Goal: Information Seeking & Learning: Check status

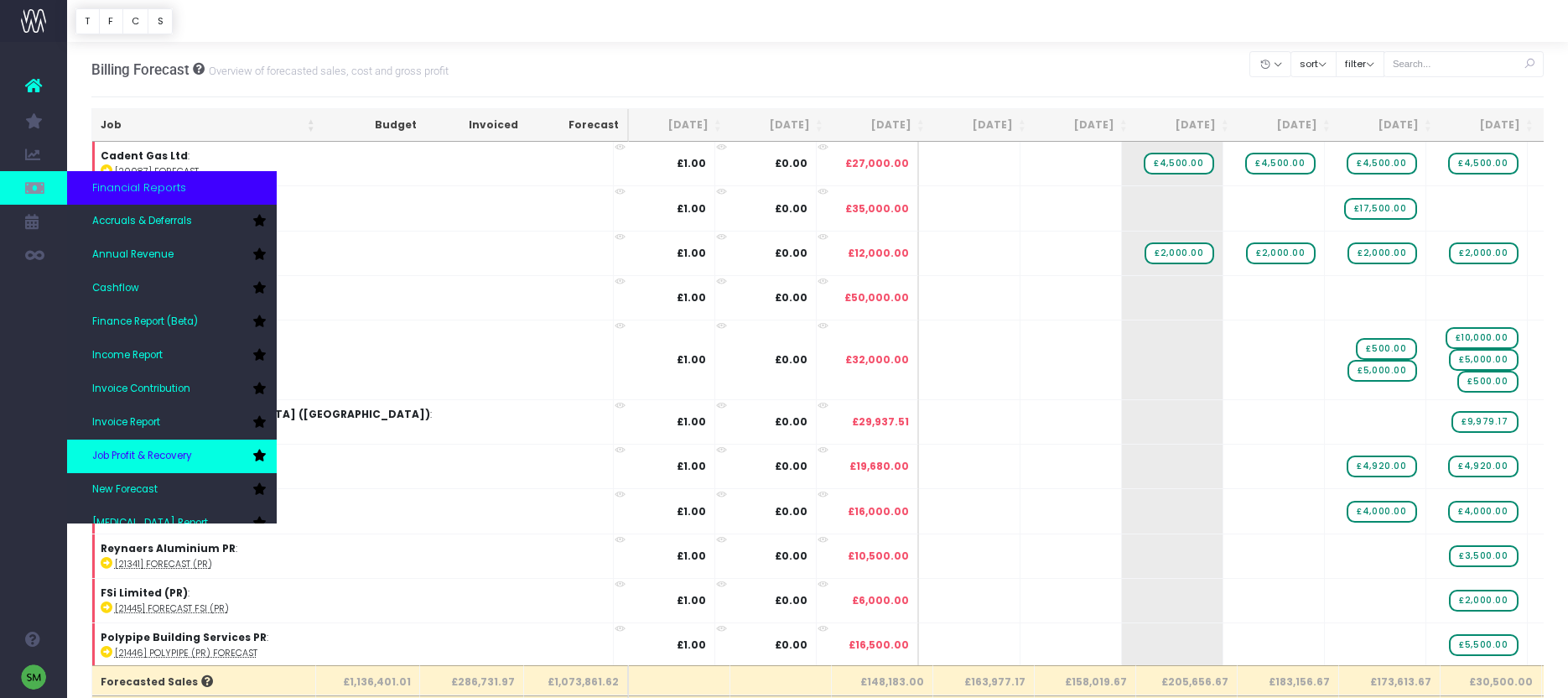
click at [161, 441] on link "Job Profit & Recovery" at bounding box center [172, 457] width 209 height 34
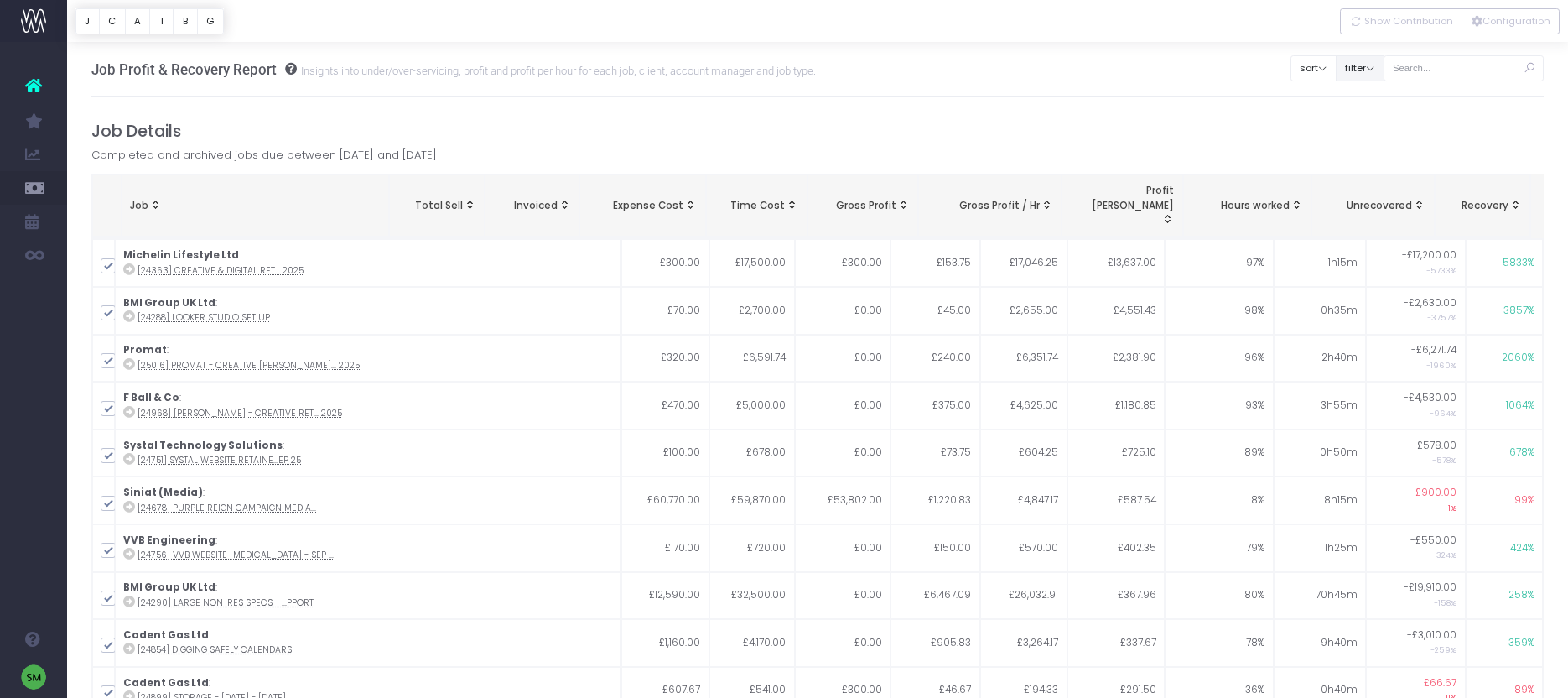
click at [1375, 68] on button "filter" at bounding box center [1360, 68] width 49 height 26
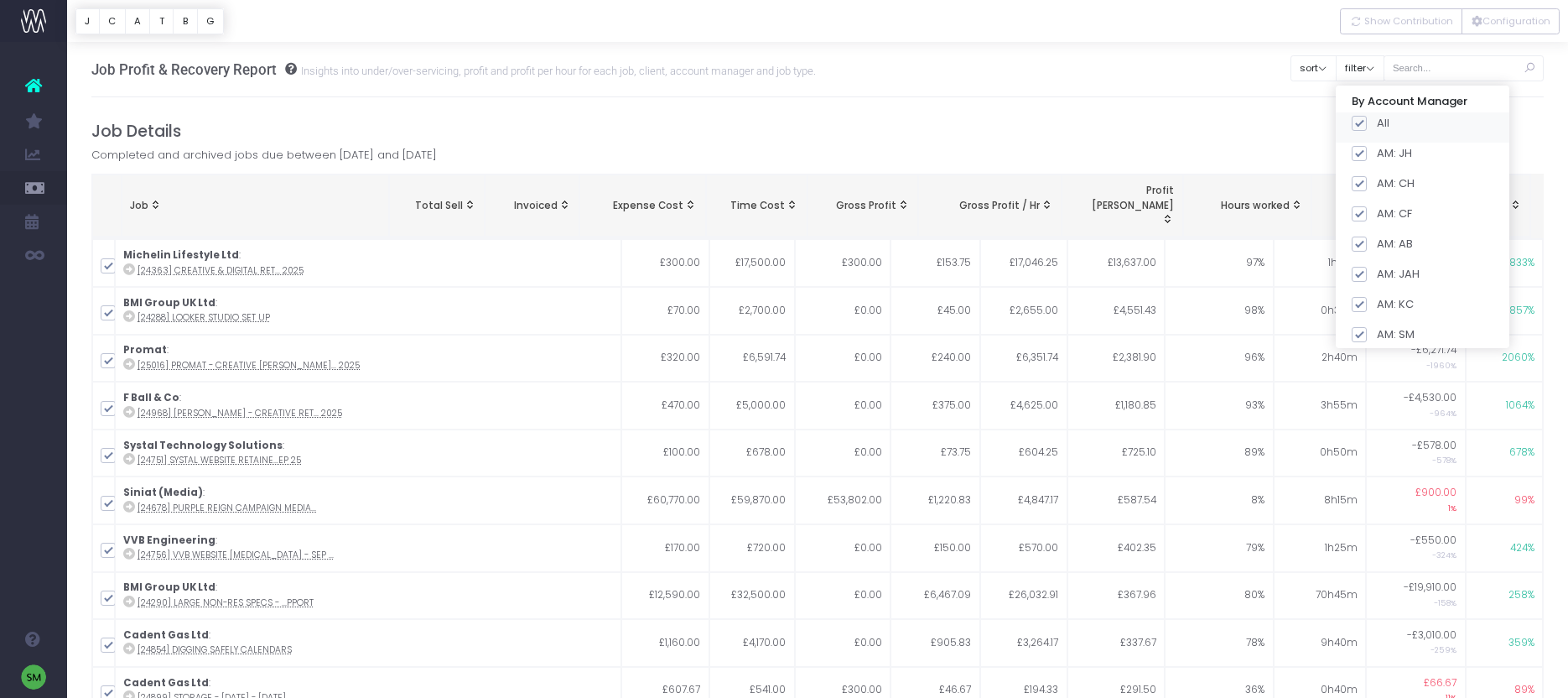
click at [1367, 121] on span at bounding box center [1360, 123] width 15 height 15
click at [1377, 121] on input "All" at bounding box center [1382, 121] width 11 height 11
checkbox input "false"
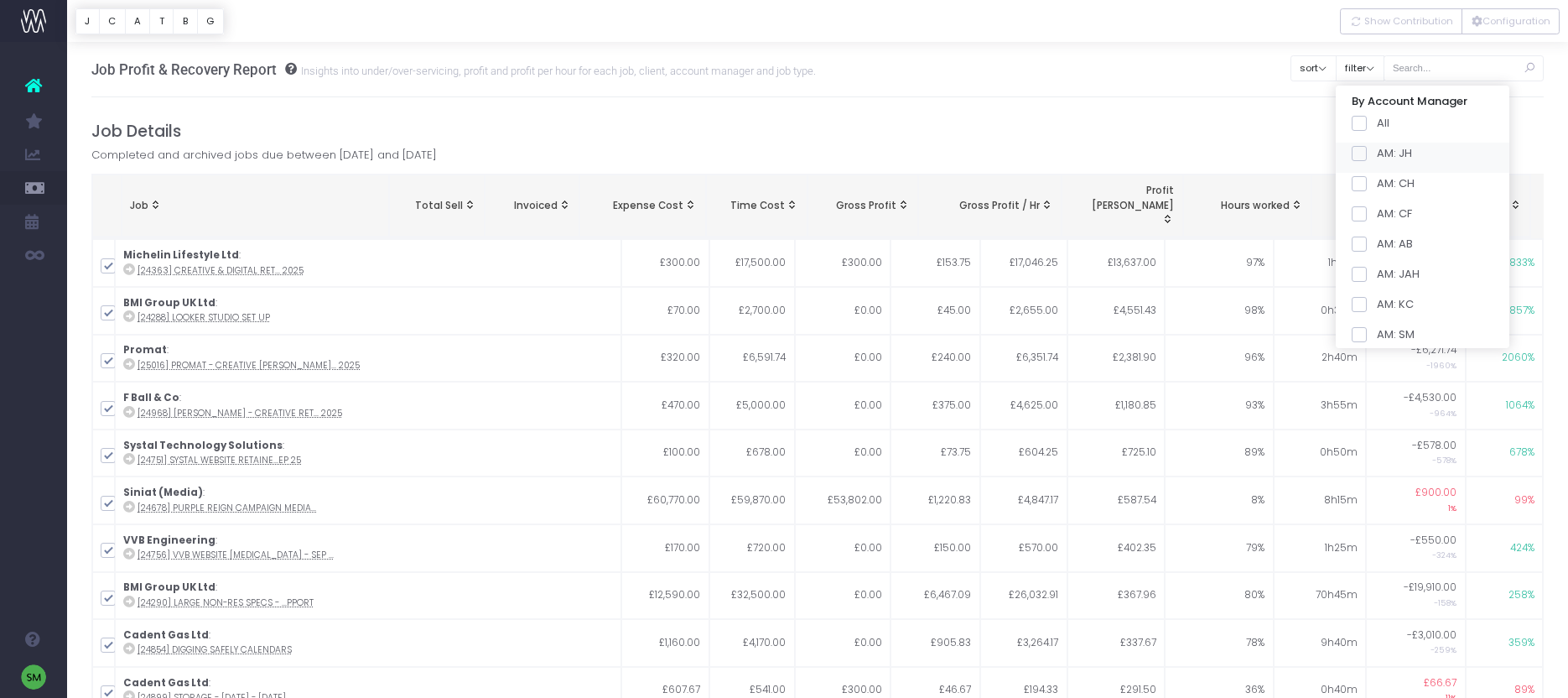
checkbox input "false"
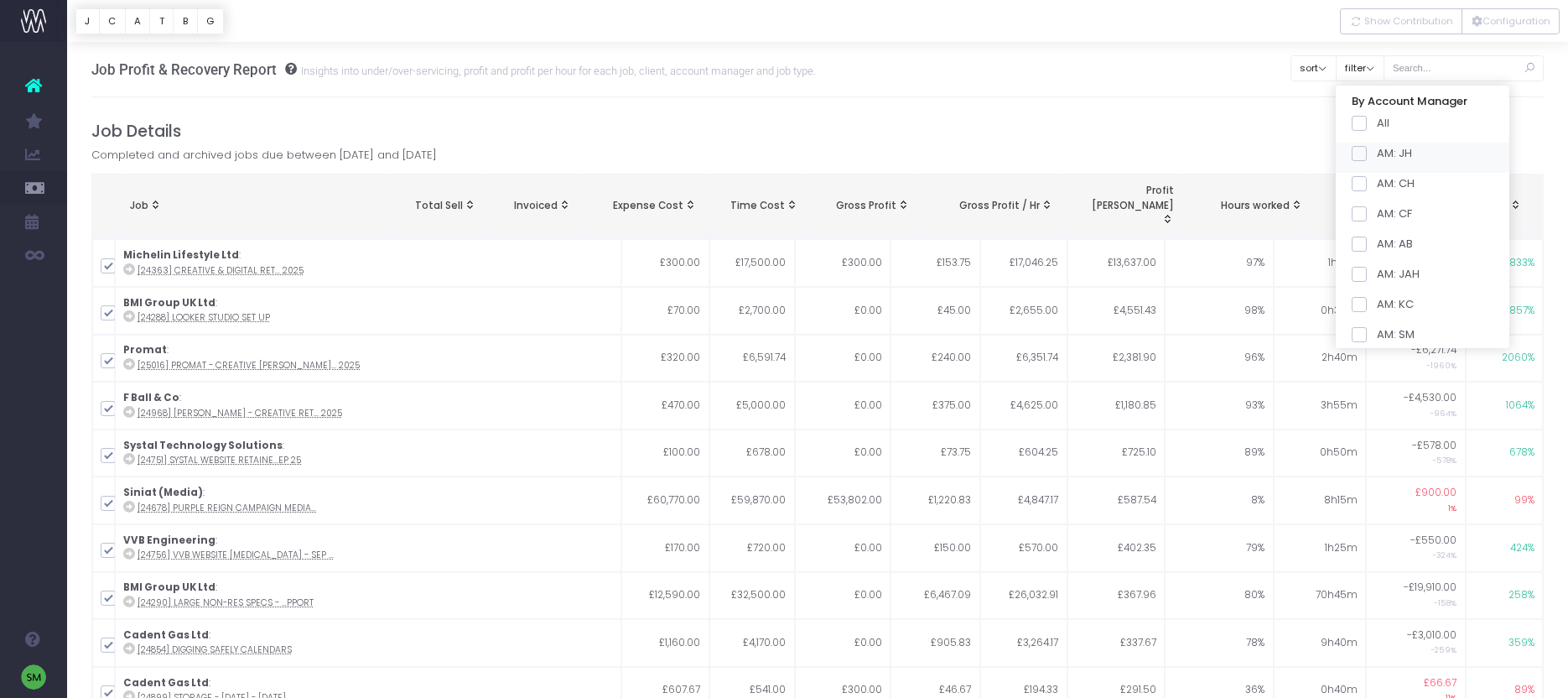
checkbox input "false"
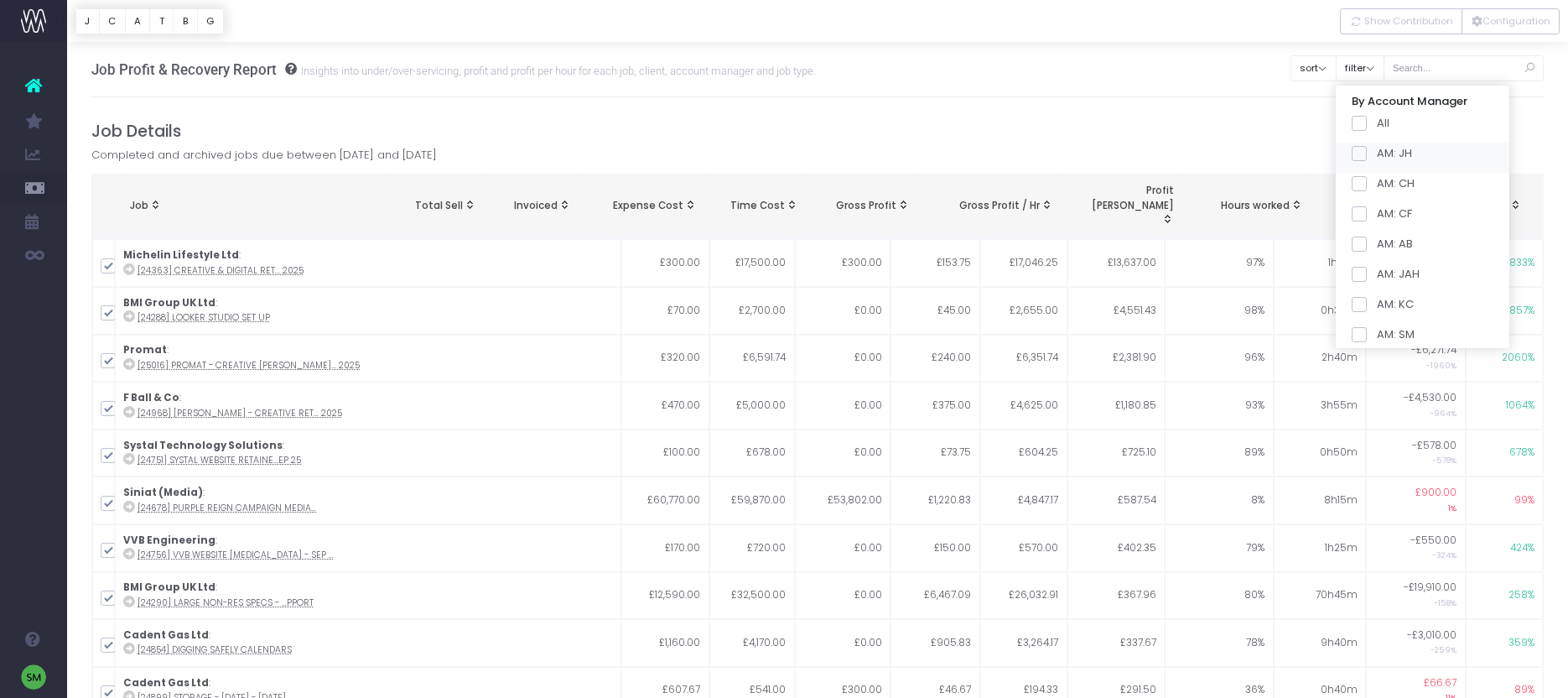
checkbox input "false"
click at [1367, 303] on span at bounding box center [1360, 305] width 15 height 15
click at [1379, 303] on input "AM: KC" at bounding box center [1382, 302] width 11 height 11
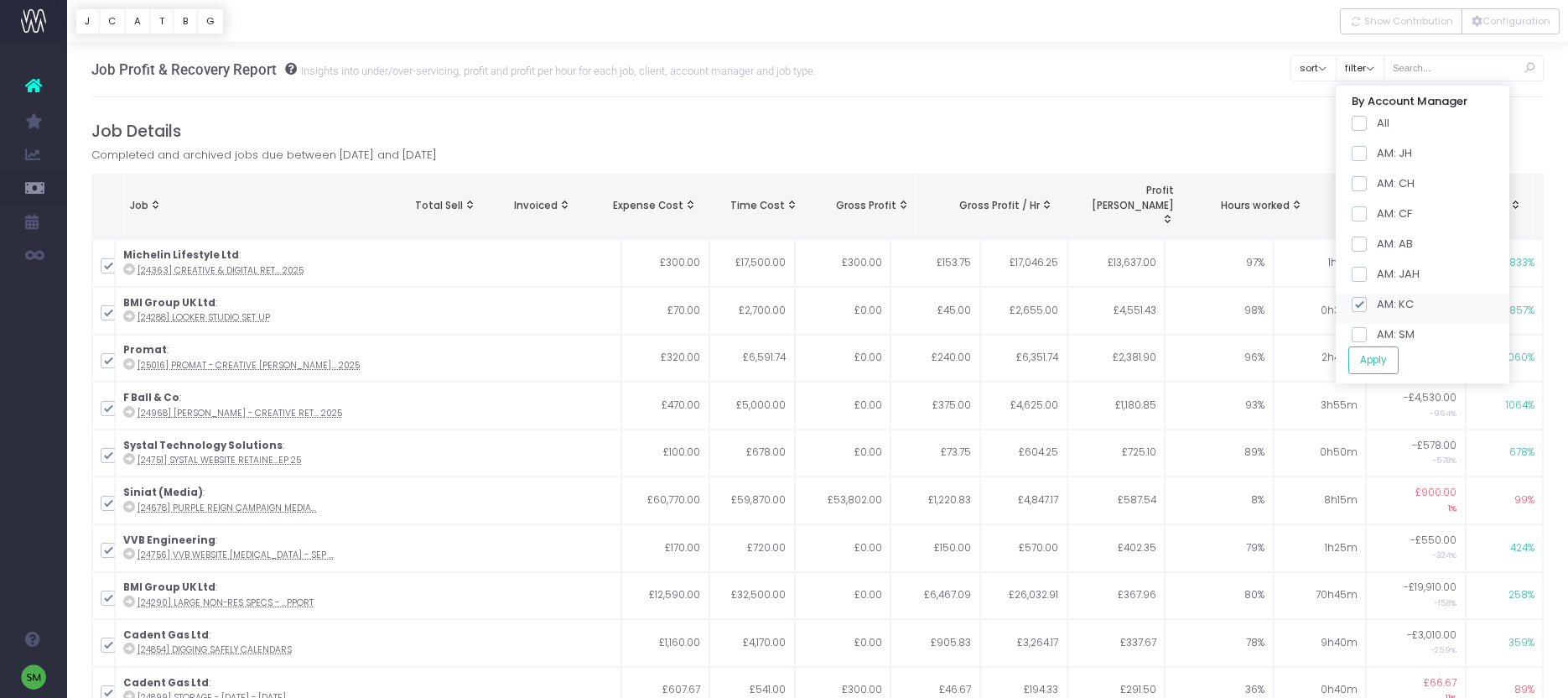
click at [1367, 303] on span at bounding box center [1360, 305] width 15 height 15
click at [1379, 303] on input "AM: KC" at bounding box center [1382, 302] width 11 height 11
click at [1367, 310] on span at bounding box center [1360, 305] width 15 height 15
click at [1377, 307] on input "AM: KC" at bounding box center [1382, 302] width 11 height 11
checkbox input "true"
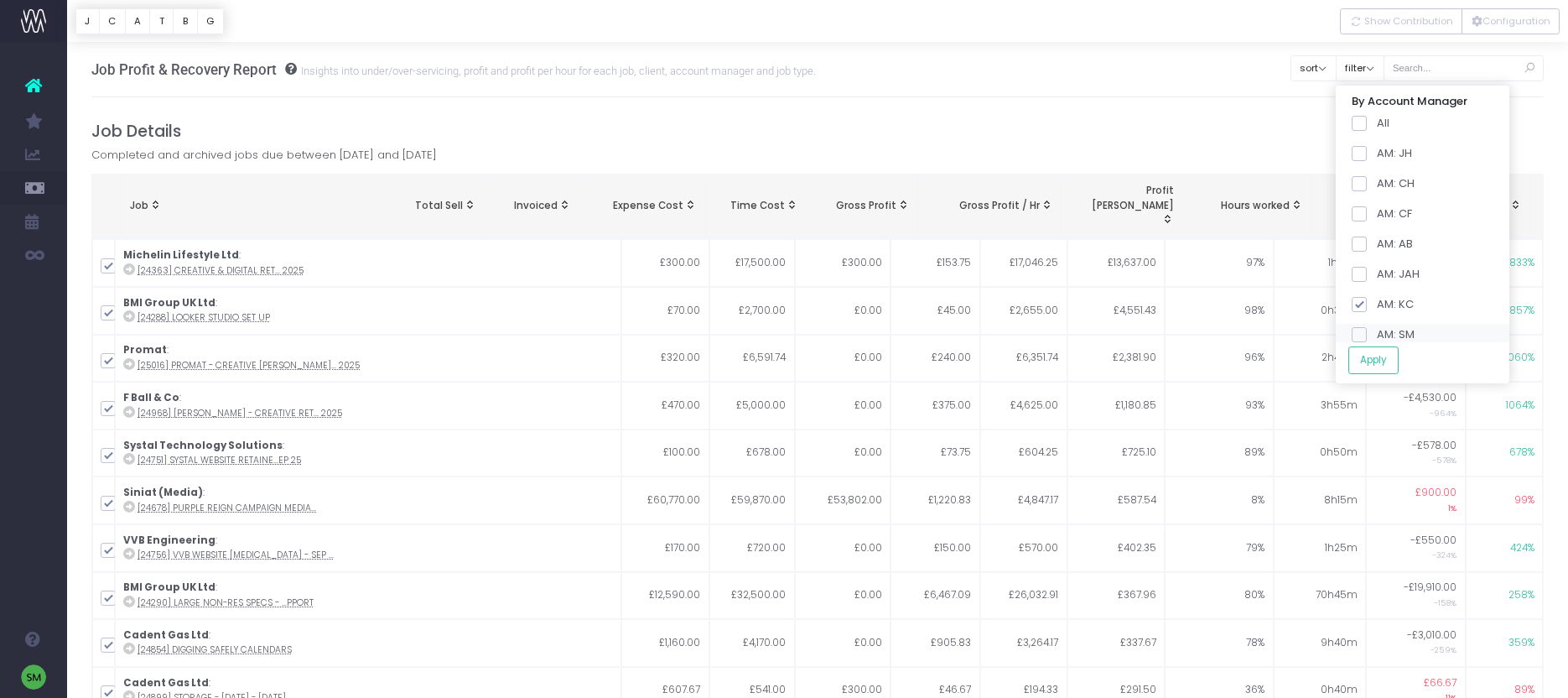
click at [1367, 339] on span at bounding box center [1360, 335] width 15 height 15
click at [1377, 337] on input "AM: SM" at bounding box center [1382, 332] width 11 height 11
checkbox input "true"
click at [1378, 360] on button "Apply" at bounding box center [1374, 361] width 50 height 28
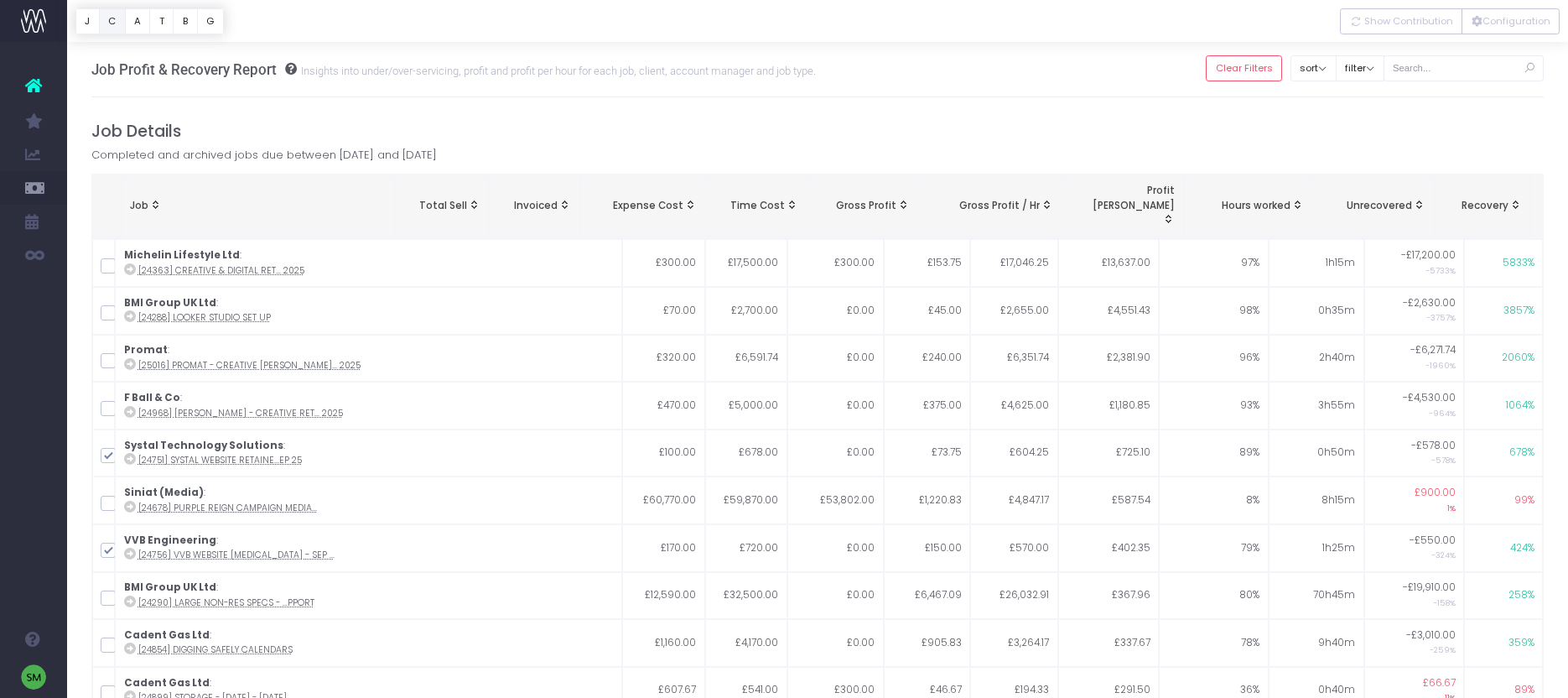
click at [114, 26] on button "C" at bounding box center [112, 21] width 27 height 26
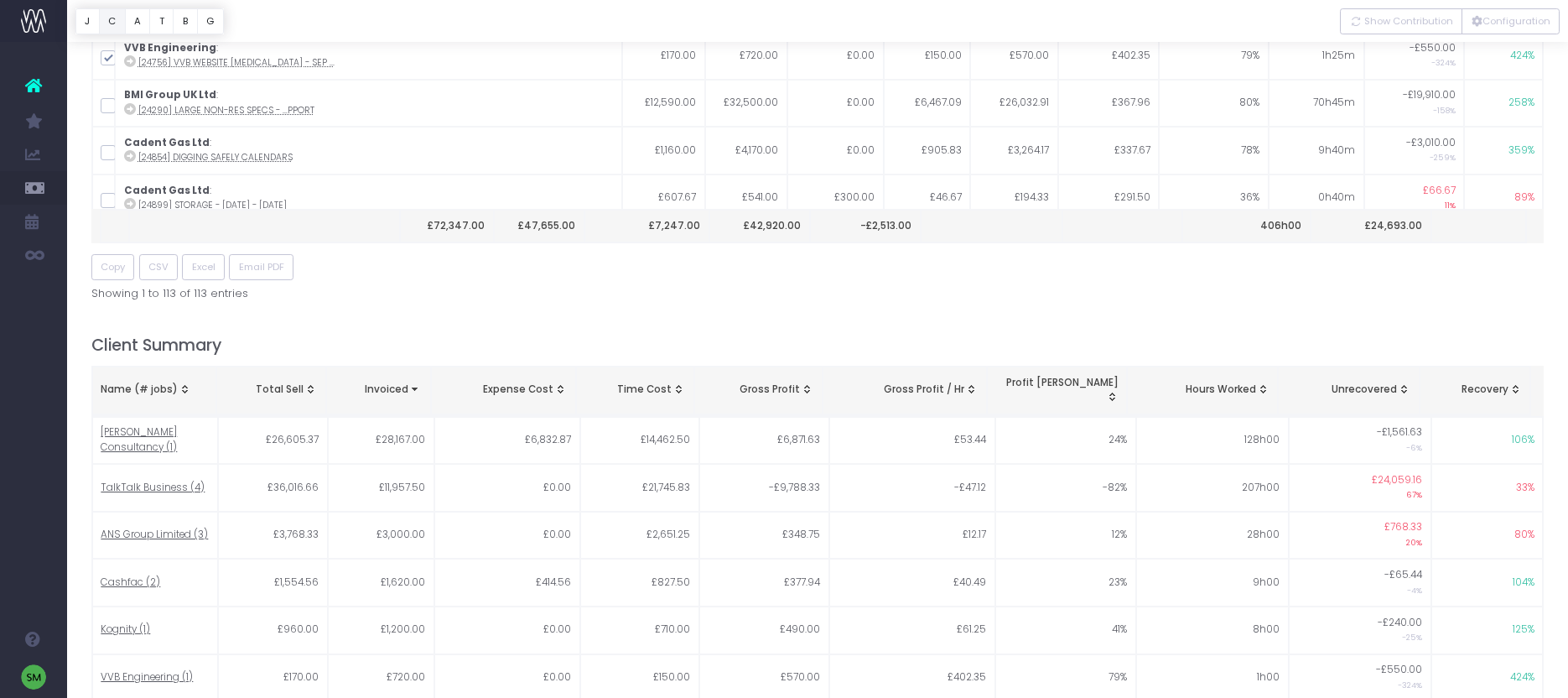
scroll to position [722, 0]
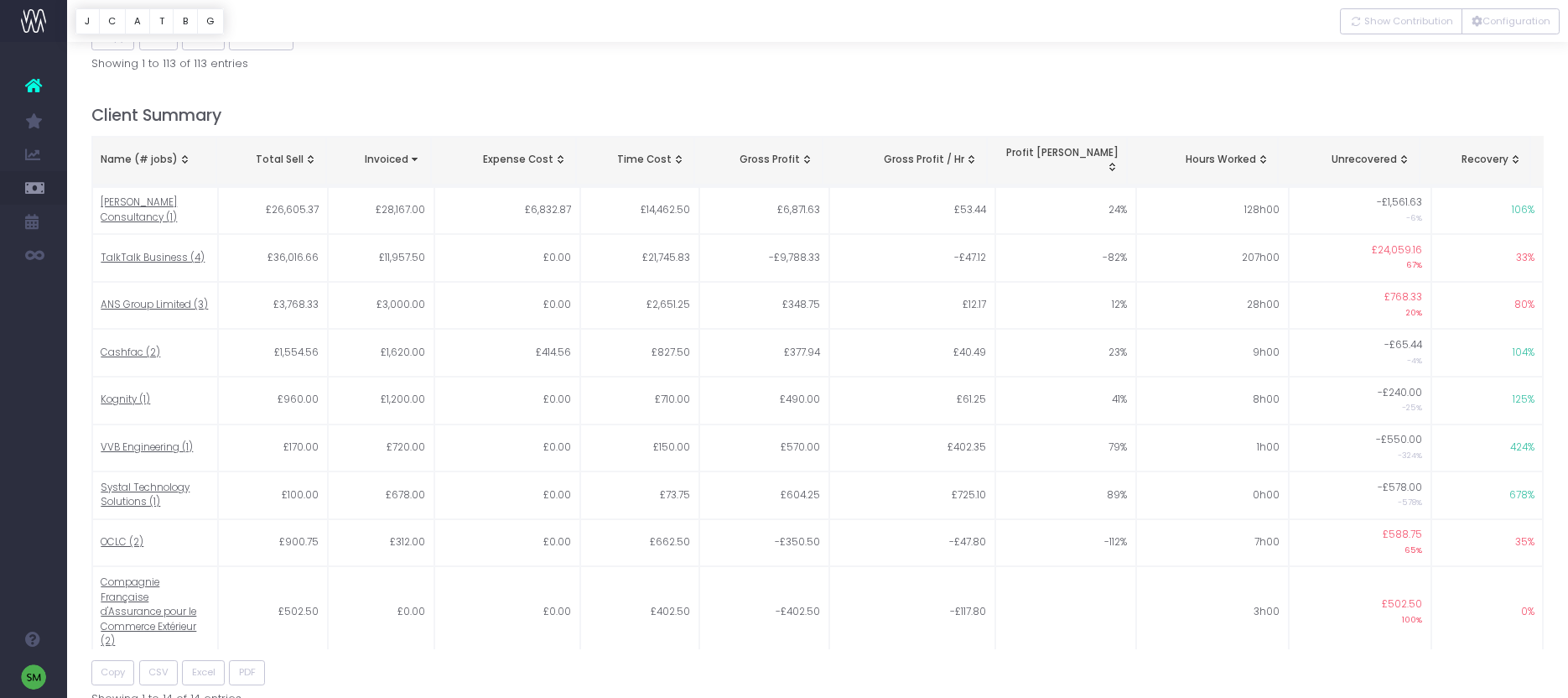
click at [185, 152] on span "Name (# jobs): activate to sort column ascending" at bounding box center [184, 159] width 13 height 13
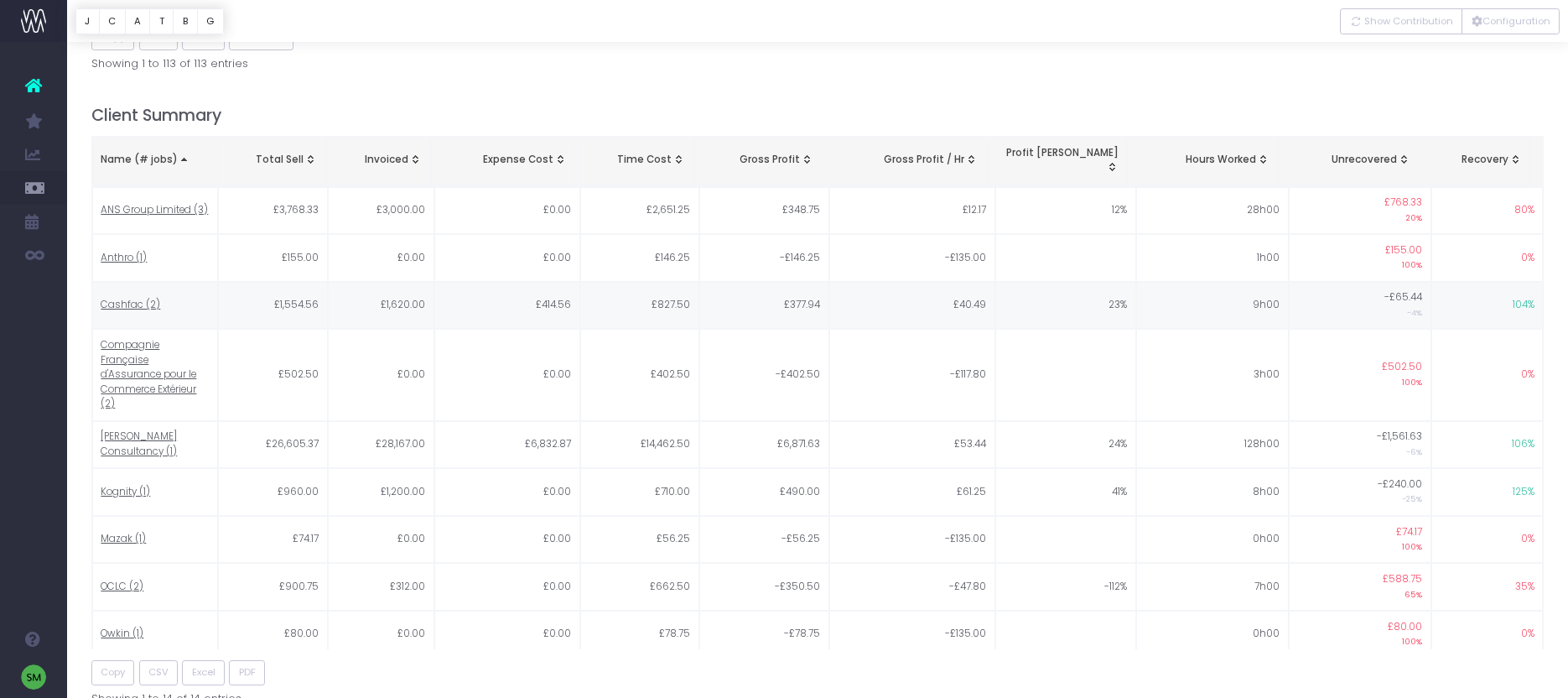
click at [120, 298] on span "Cashfac (2)" at bounding box center [131, 306] width 60 height 15
type input ""Cashfac""
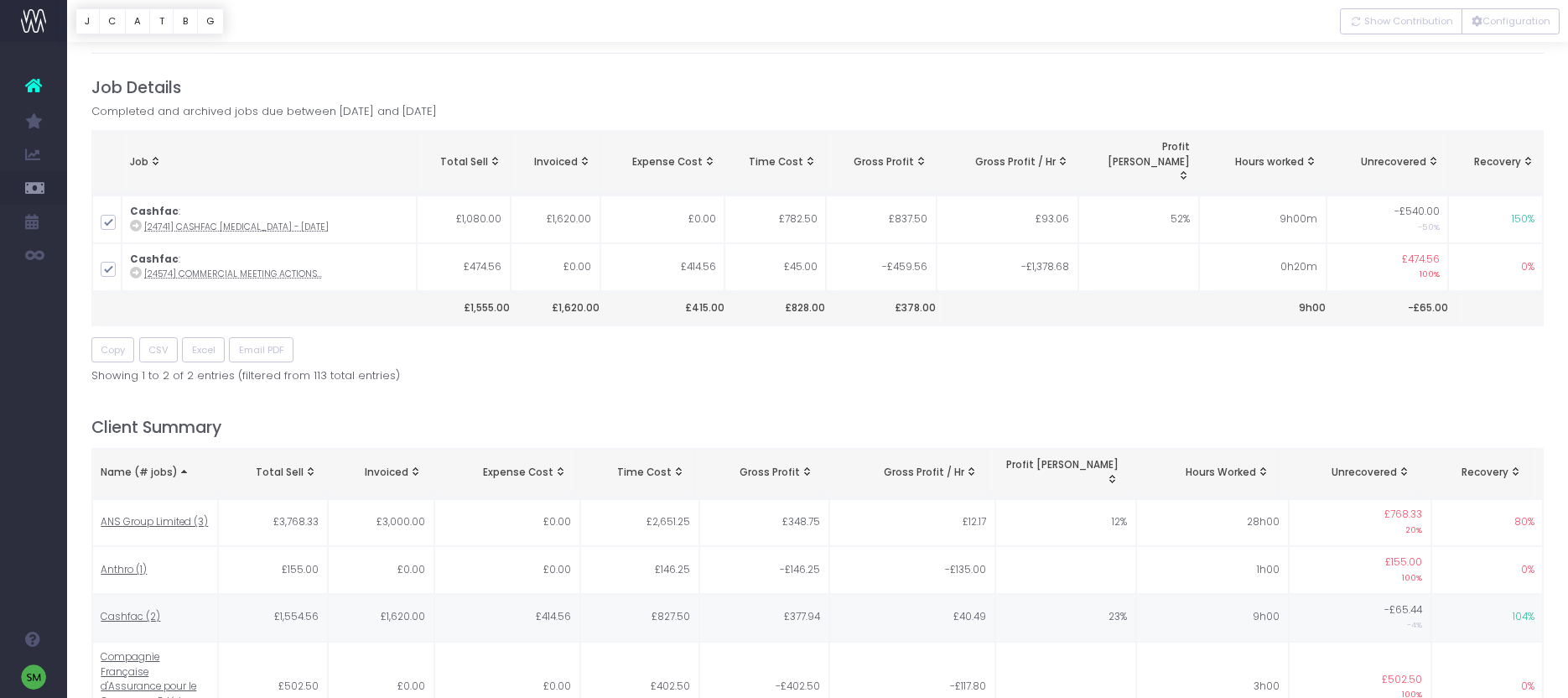
scroll to position [0, 0]
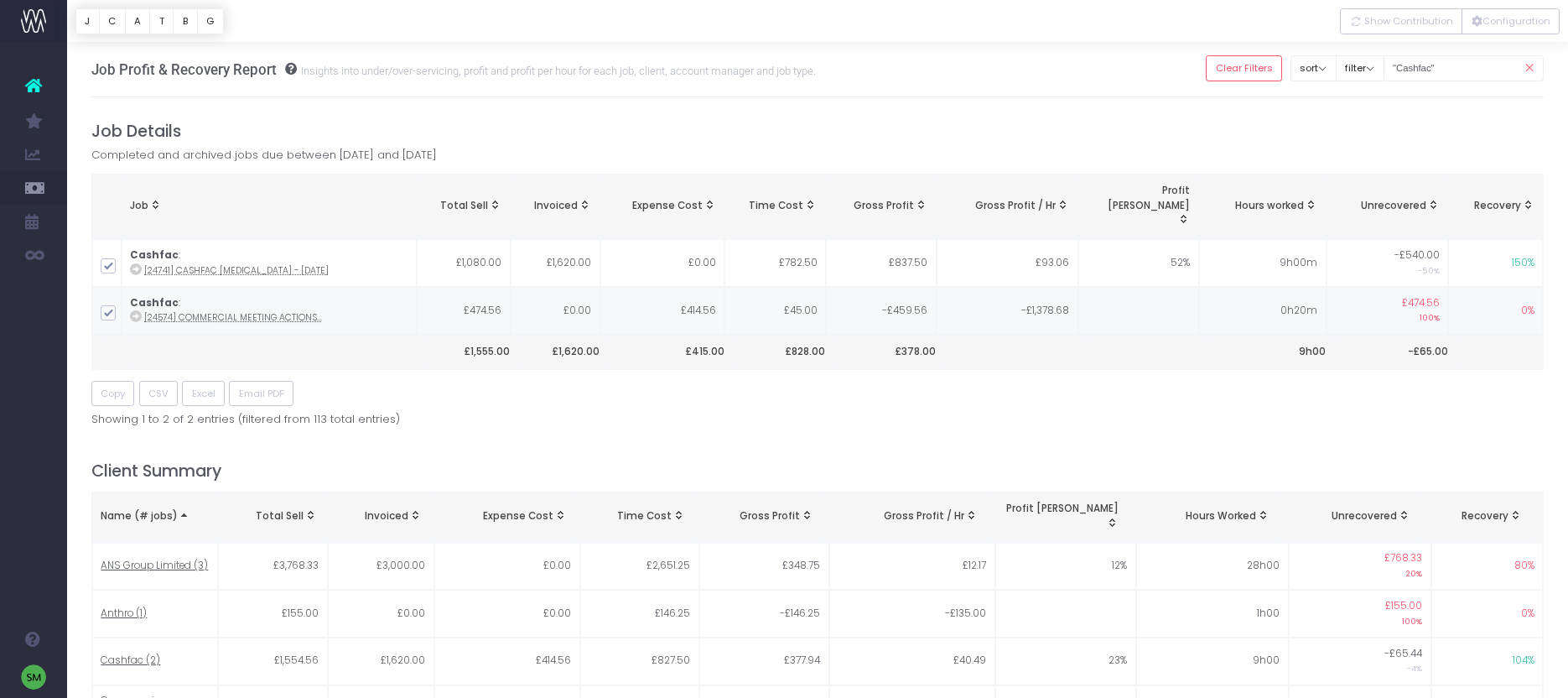
click at [246, 311] on abbr "[24574] Commercial meeting actions..." at bounding box center [233, 317] width 177 height 12
click at [282, 311] on abbr "[24574] Commercial meeting actions..." at bounding box center [233, 317] width 177 height 12
click at [1533, 70] on icon at bounding box center [1529, 68] width 29 height 35
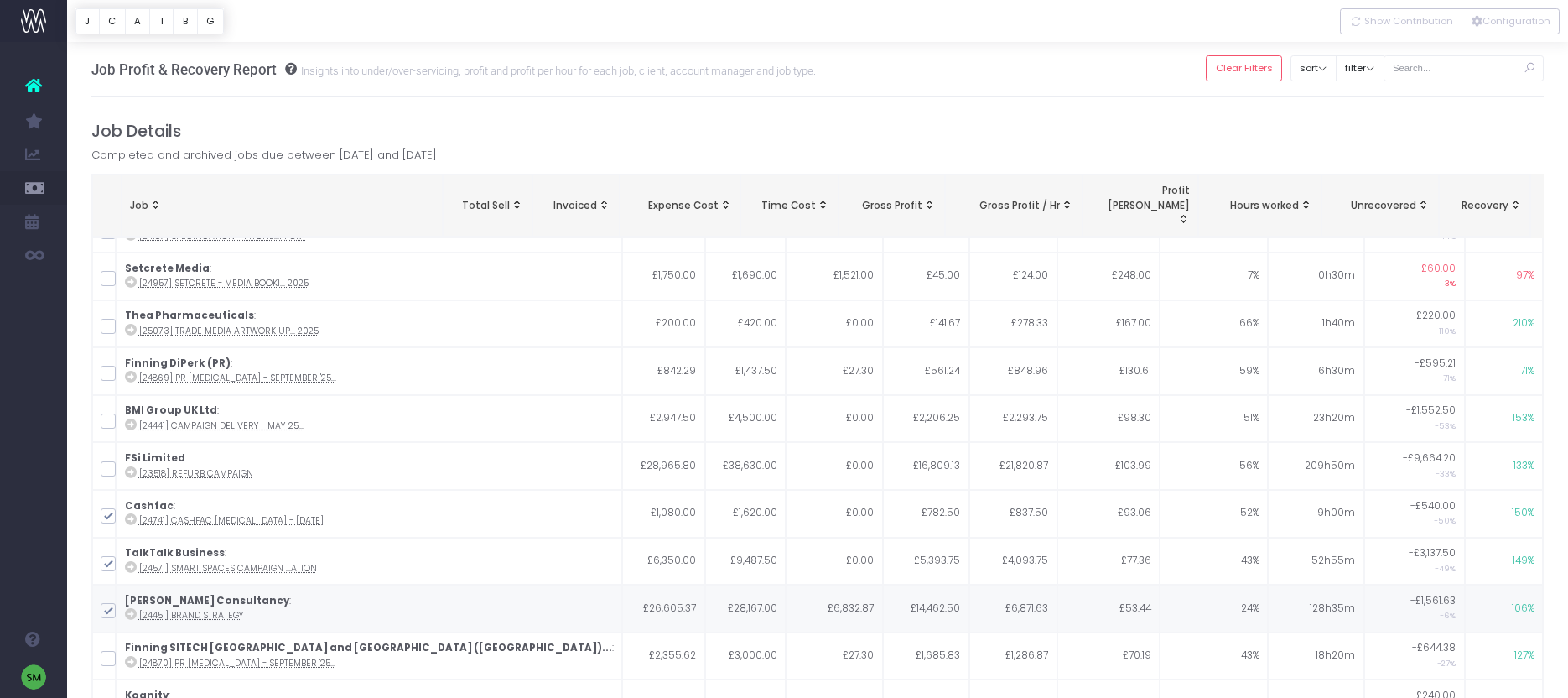
scroll to position [576, 0]
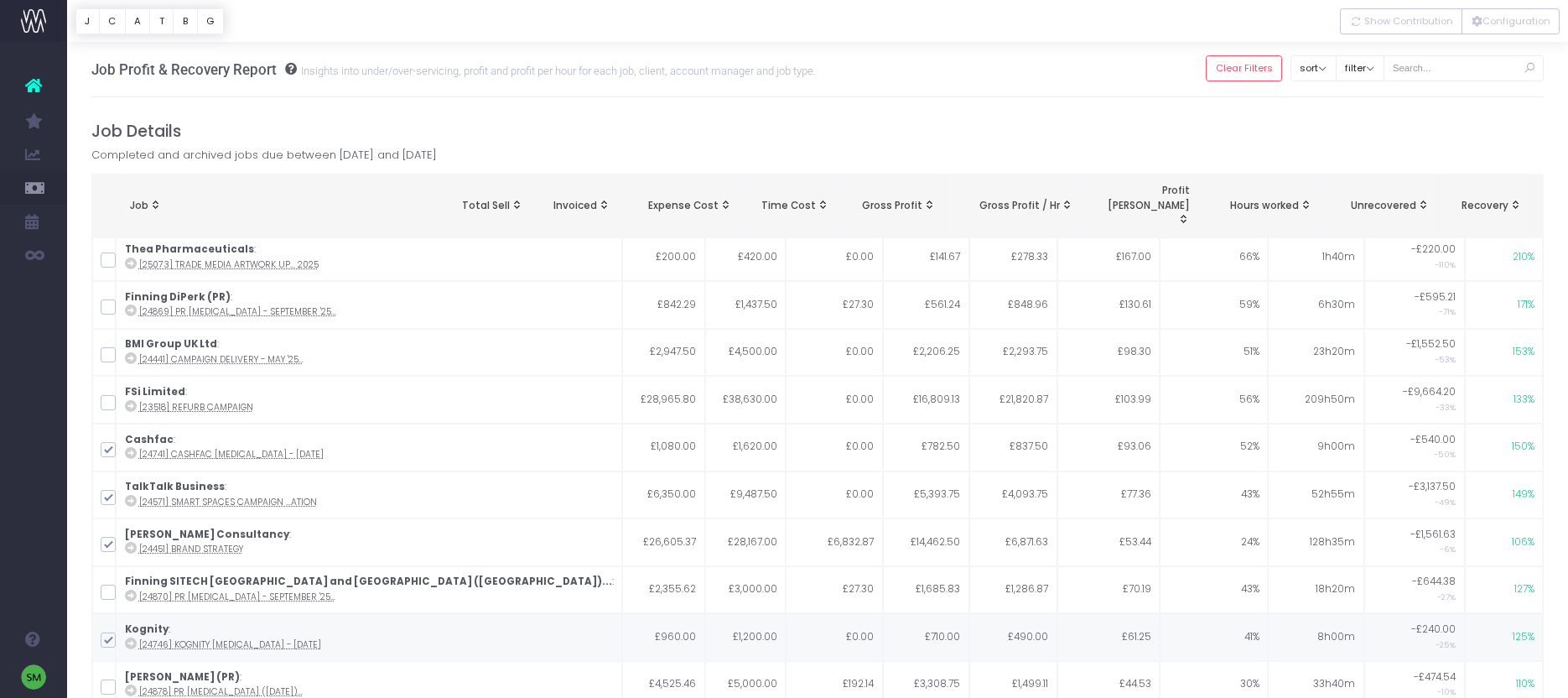
click at [251, 638] on abbr "[24746] Kognity [MEDICAL_DATA] - [DATE]" at bounding box center [230, 644] width 182 height 12
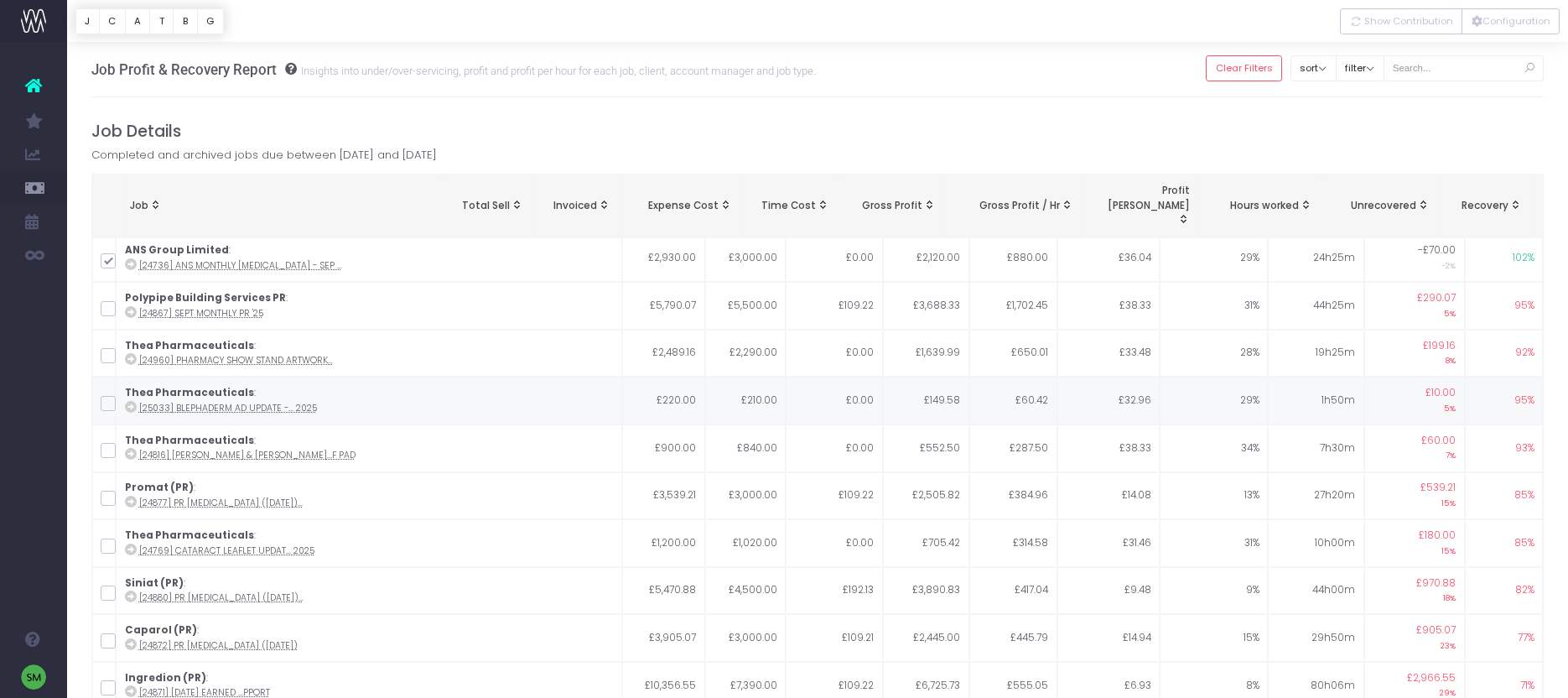
scroll to position [1147, 0]
click at [1380, 56] on button "filter" at bounding box center [1360, 68] width 49 height 26
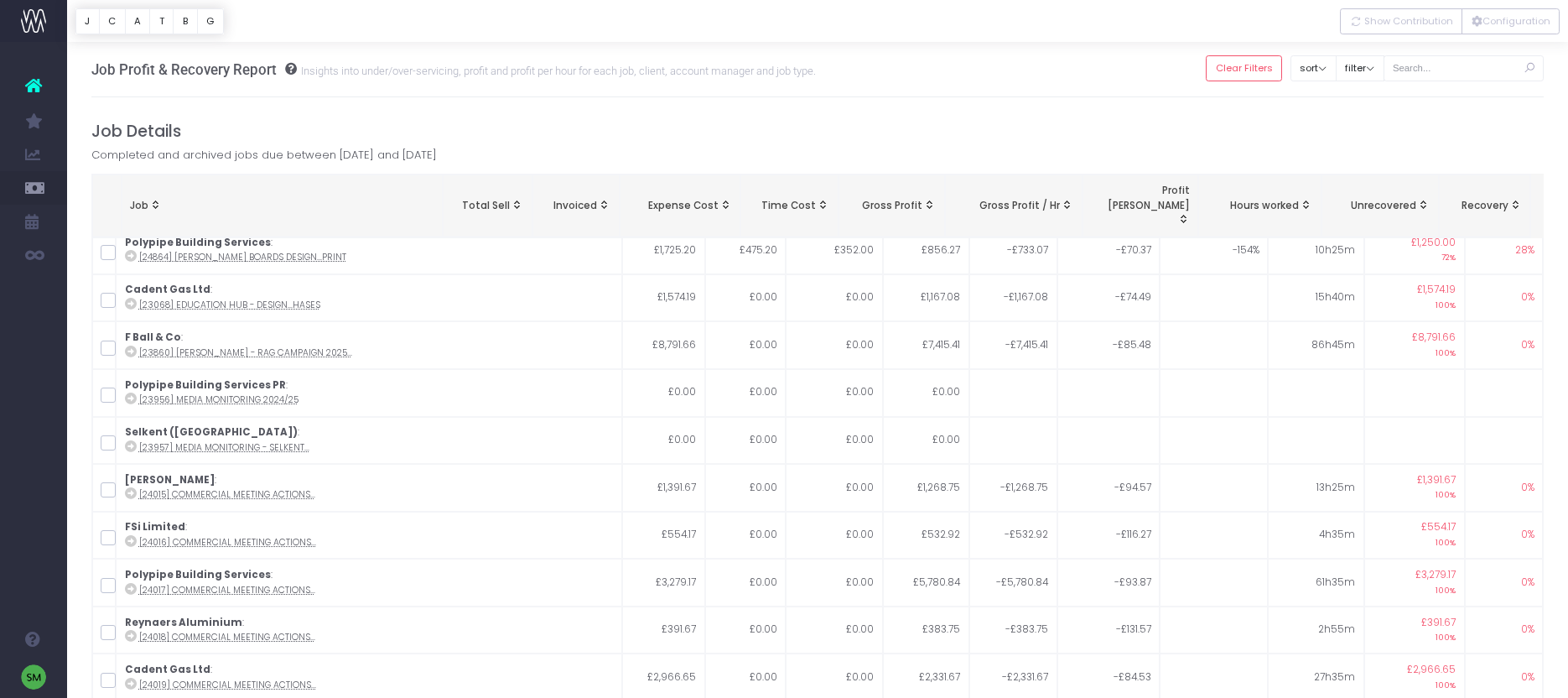
scroll to position [1584, 0]
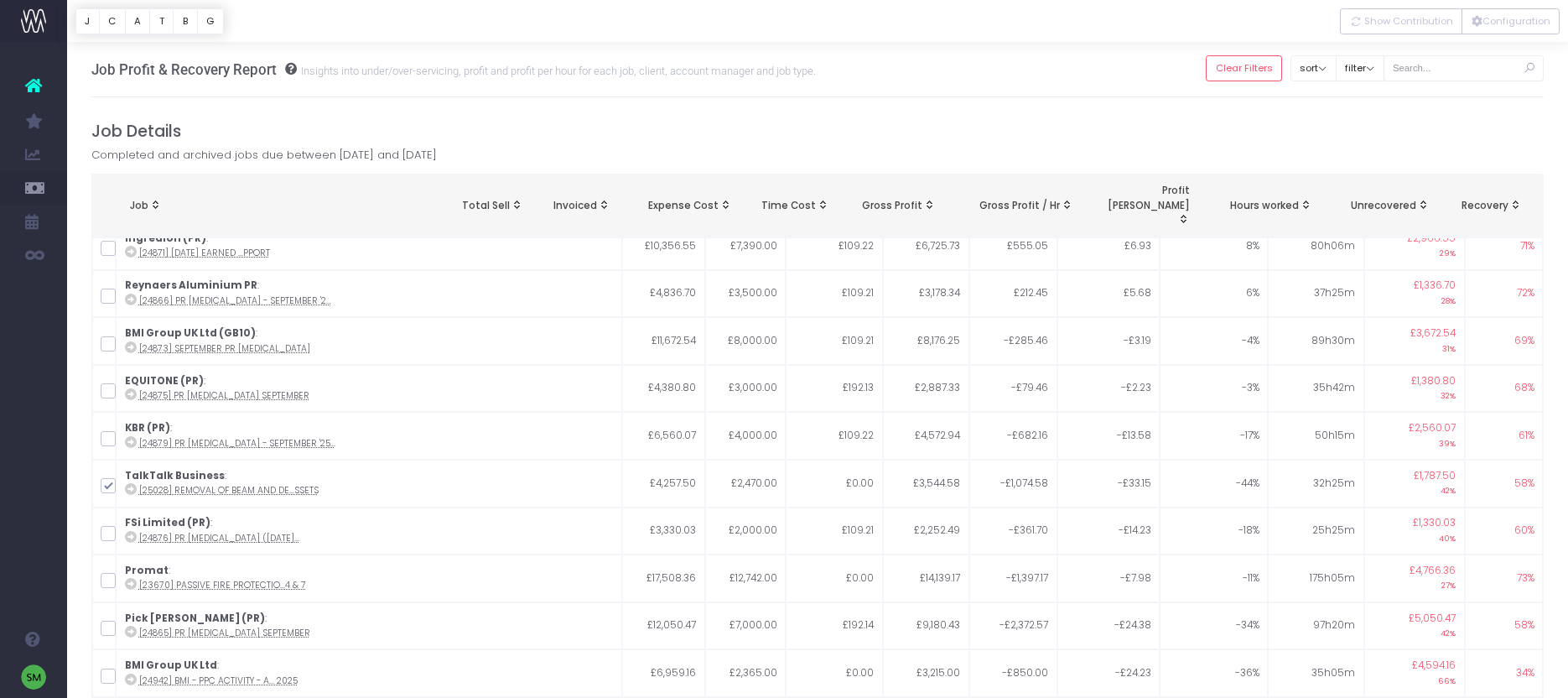
click at [159, 198] on span "Job: activate to sort column ascending" at bounding box center [155, 205] width 13 height 13
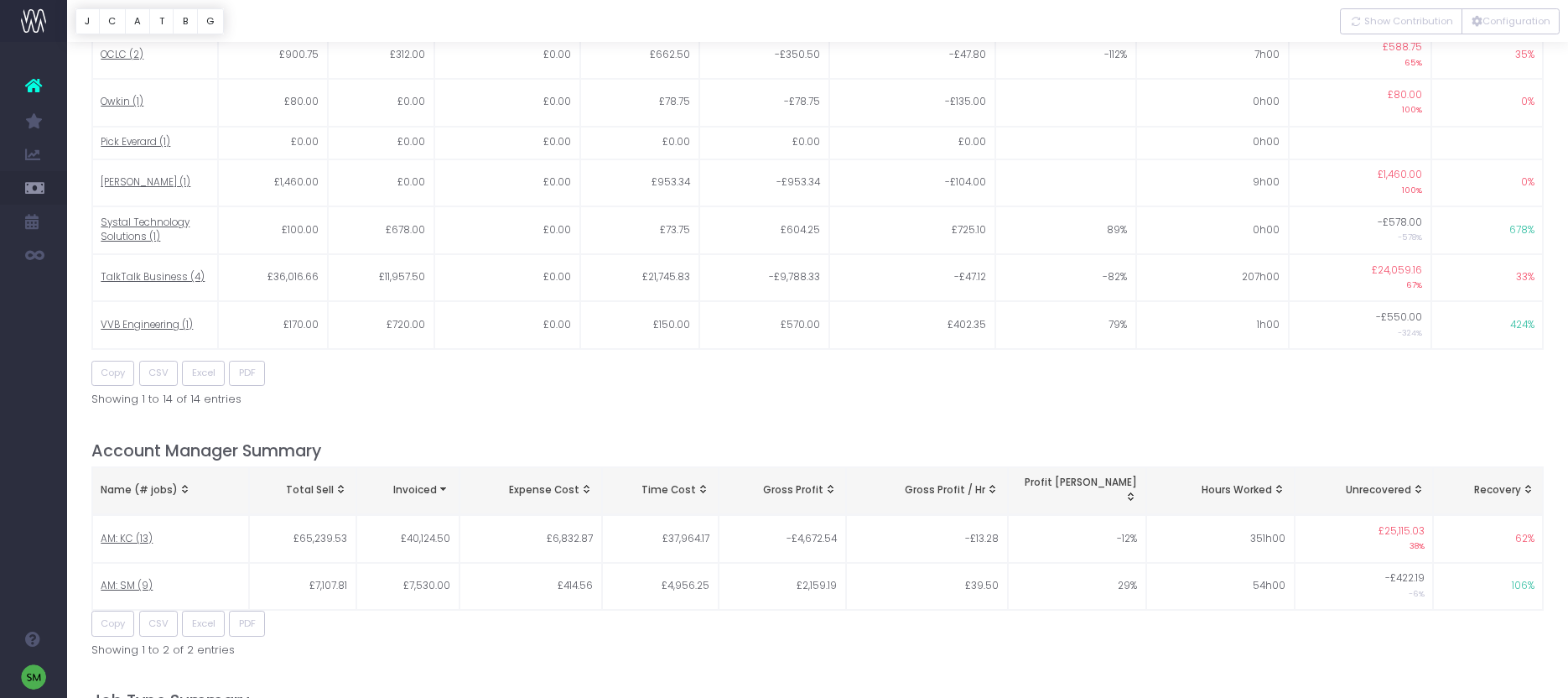
scroll to position [1033, 0]
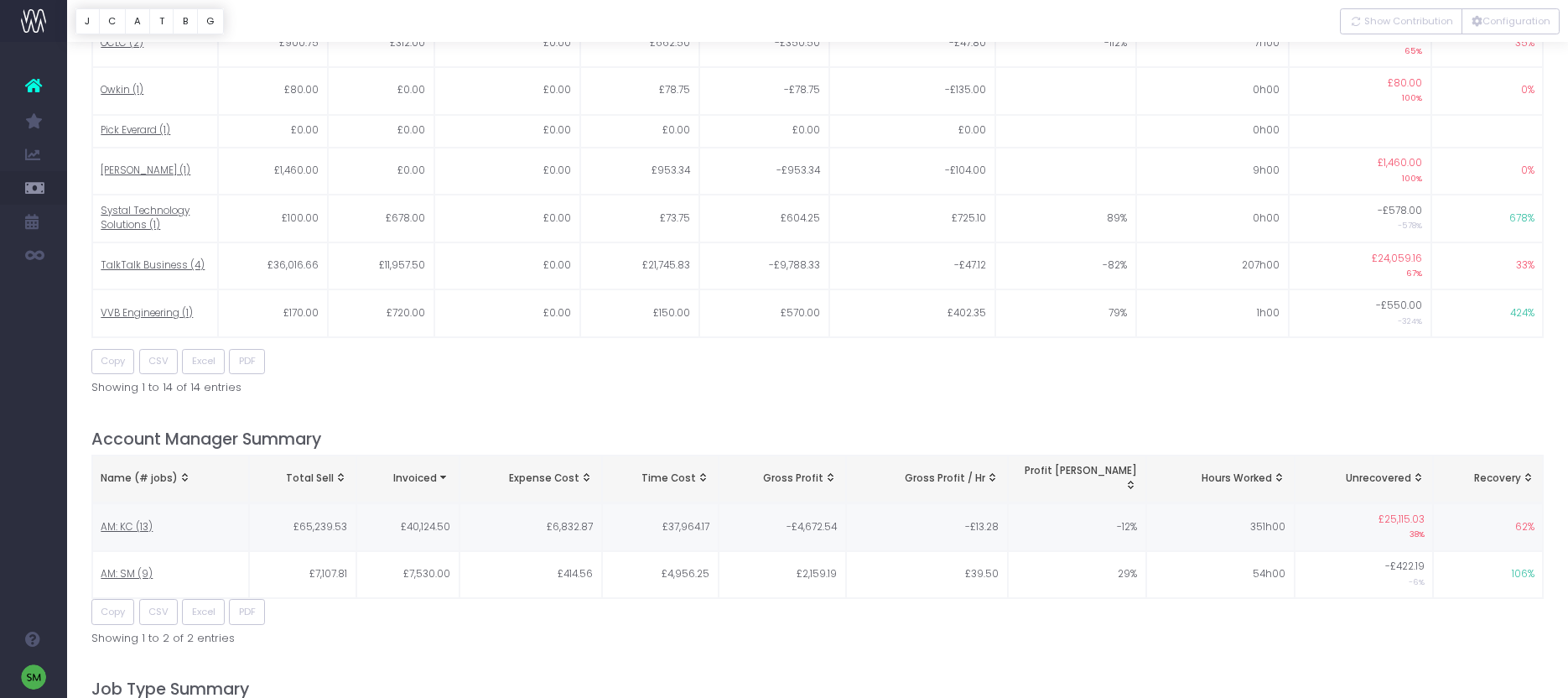
click at [118, 520] on span "AM: KC (13)" at bounding box center [127, 528] width 52 height 15
type input ""AM: KC""
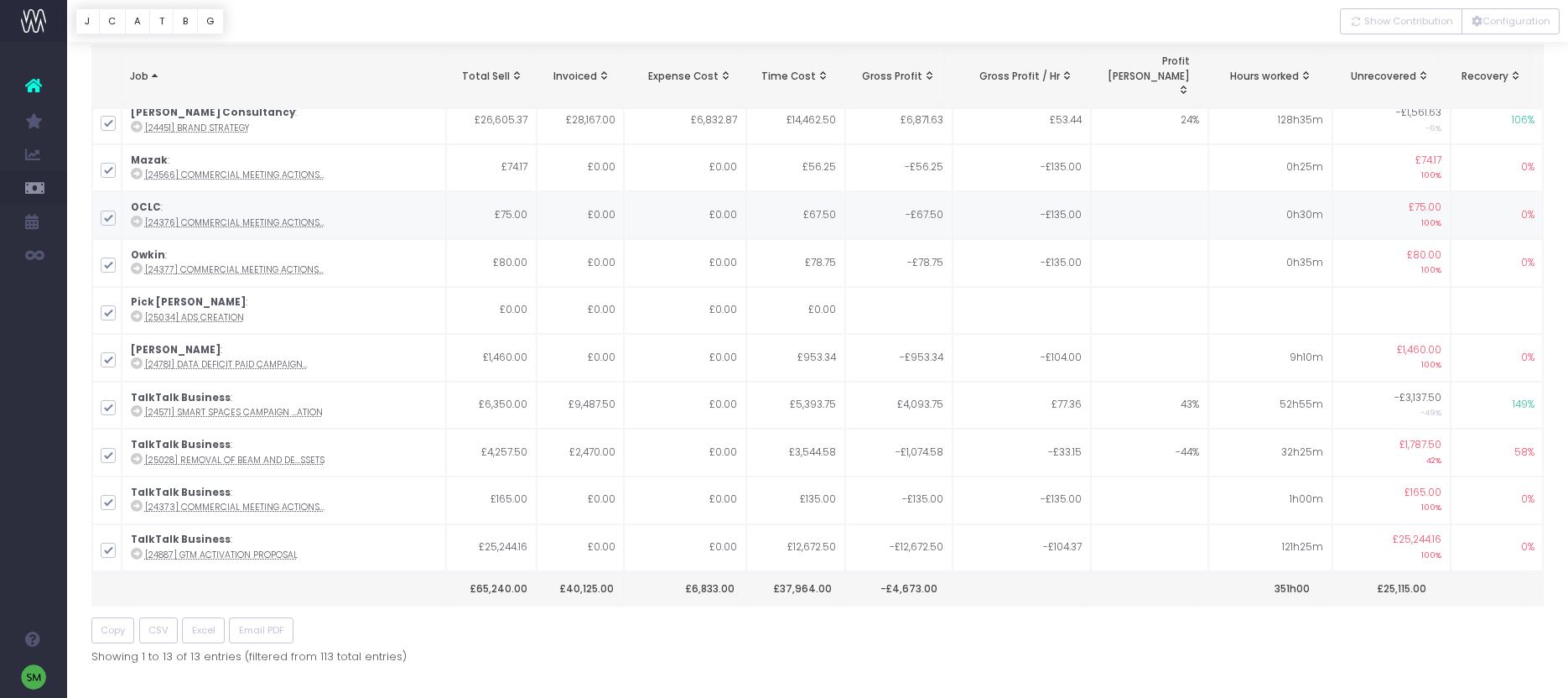
scroll to position [133, 0]
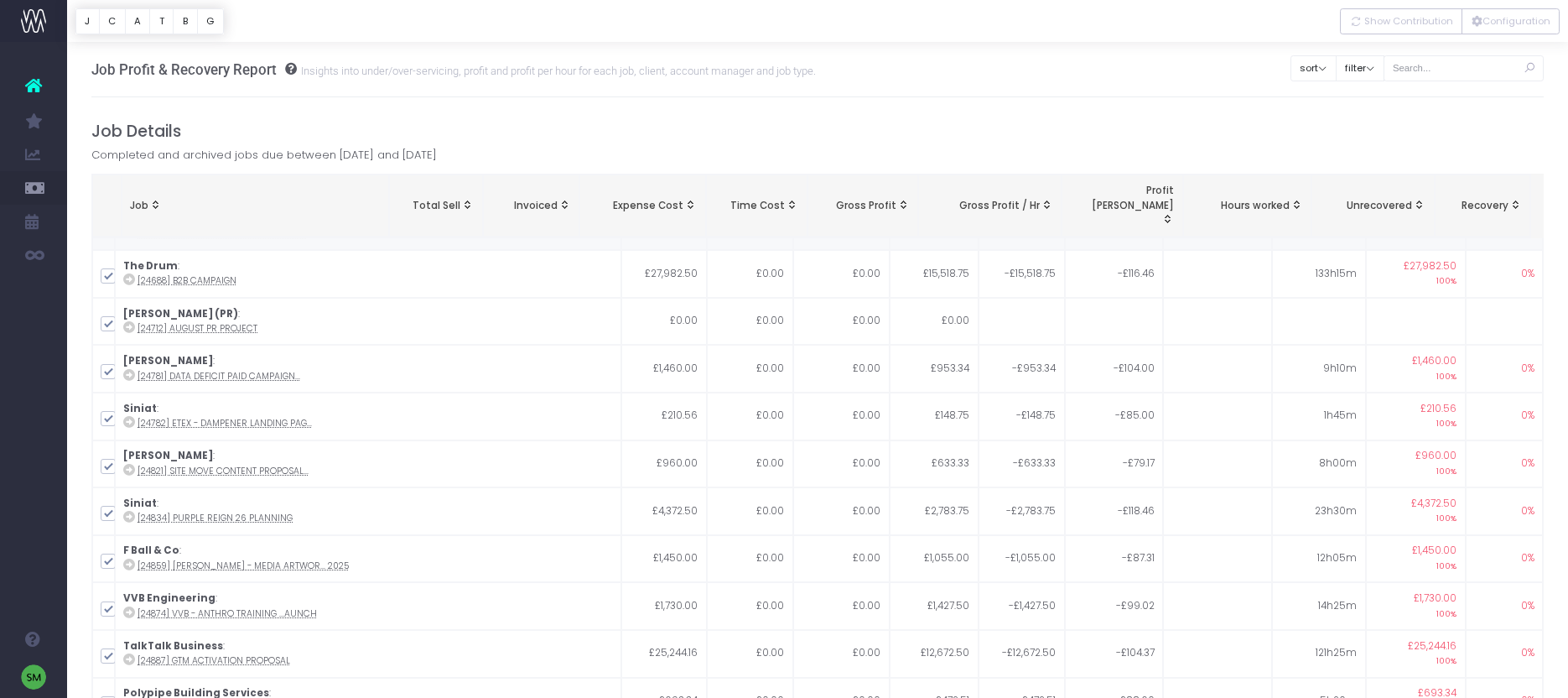
scroll to position [3565, 0]
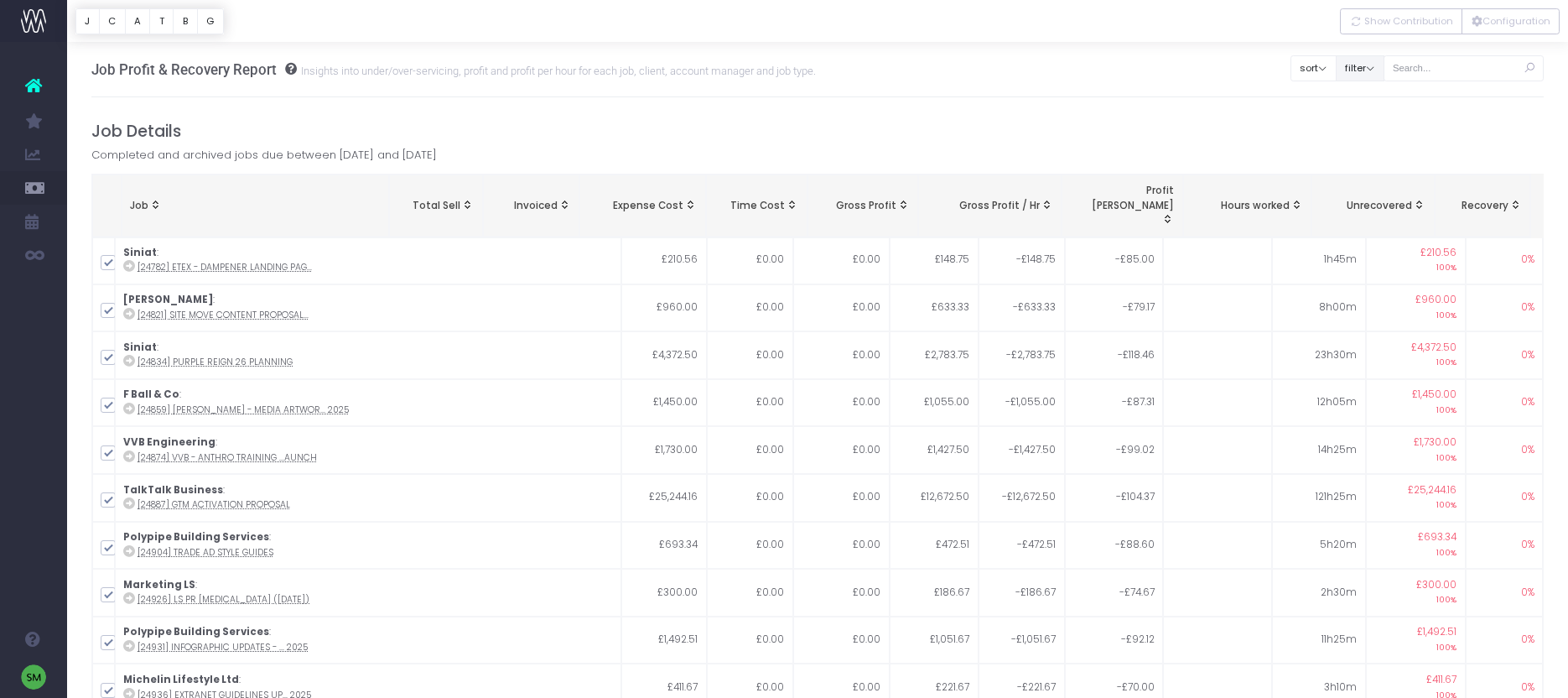
click at [1379, 73] on button "filter" at bounding box center [1360, 68] width 49 height 26
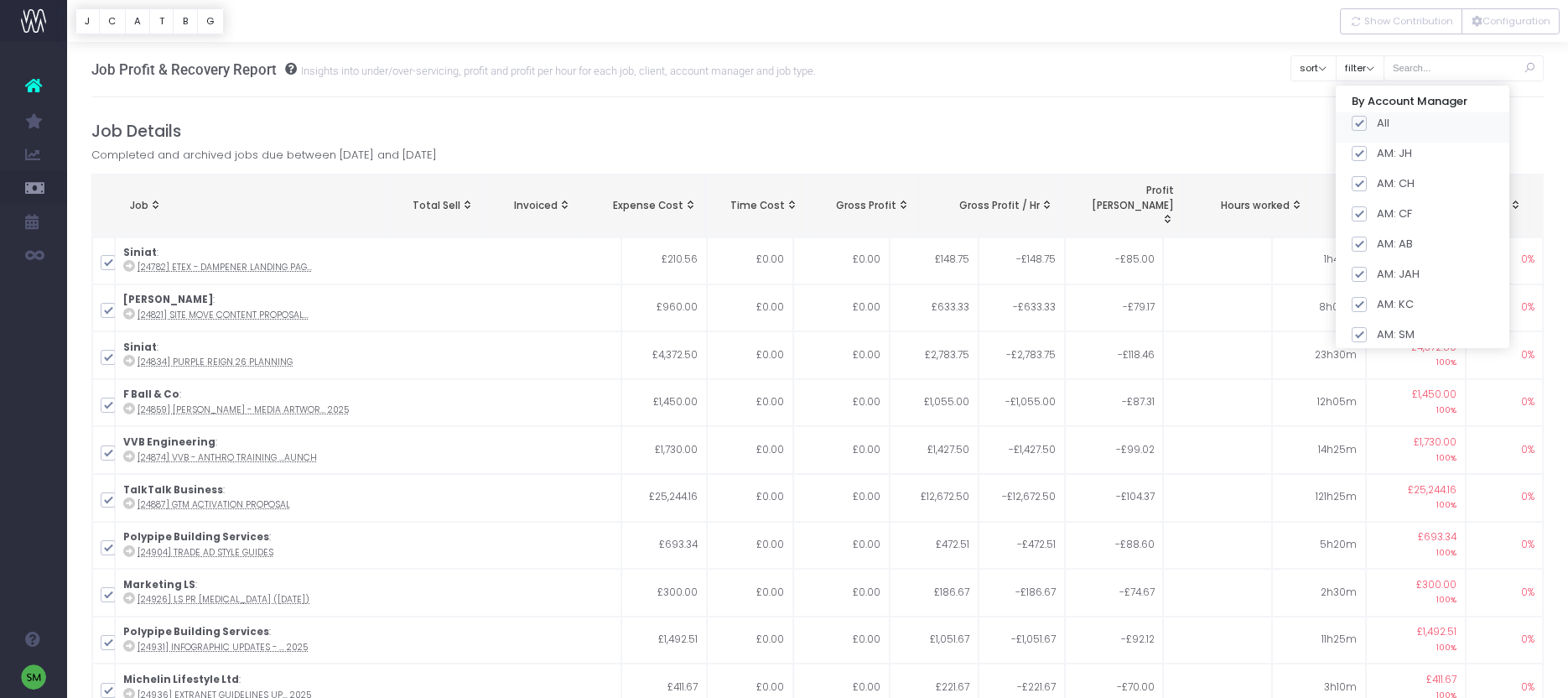
click at [1367, 120] on span at bounding box center [1360, 123] width 15 height 15
click at [1377, 120] on input "All" at bounding box center [1382, 121] width 11 height 11
checkbox input "false"
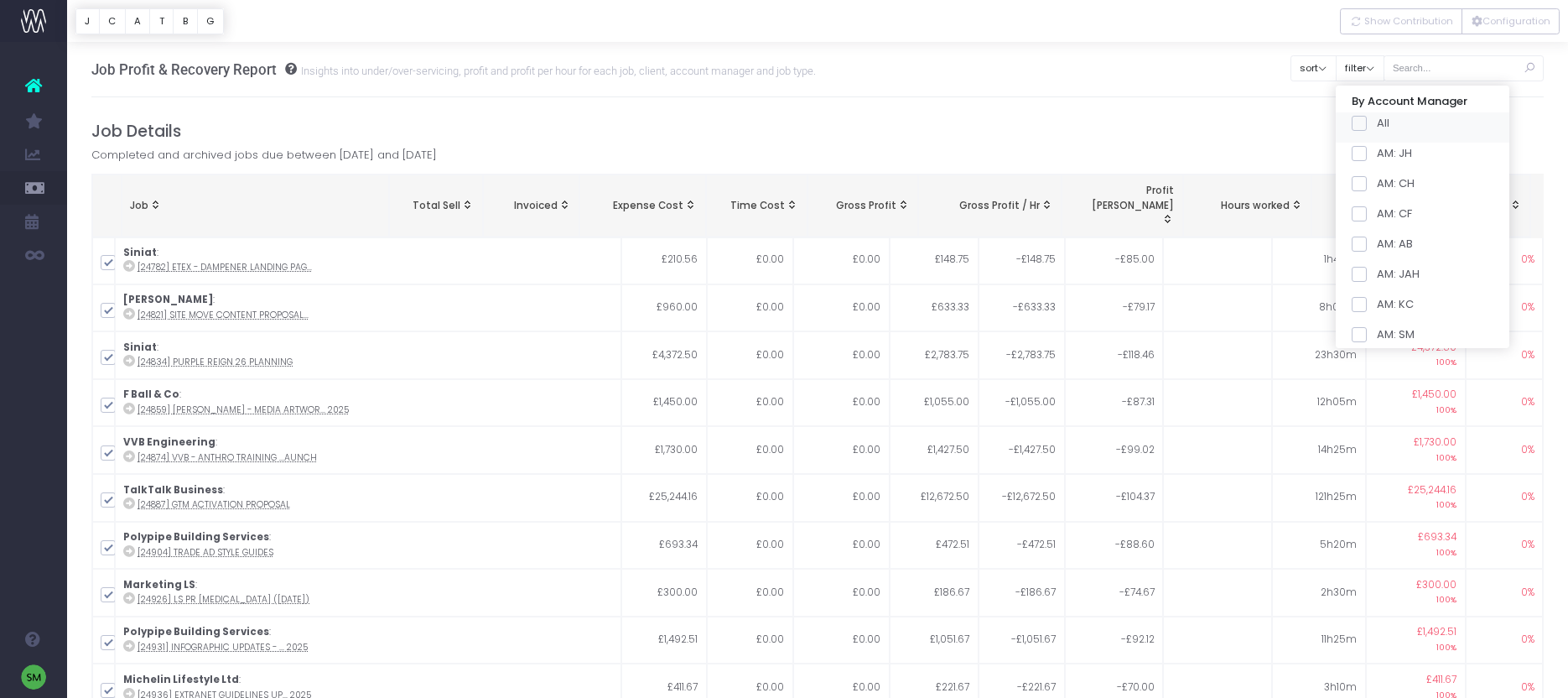
checkbox input "false"
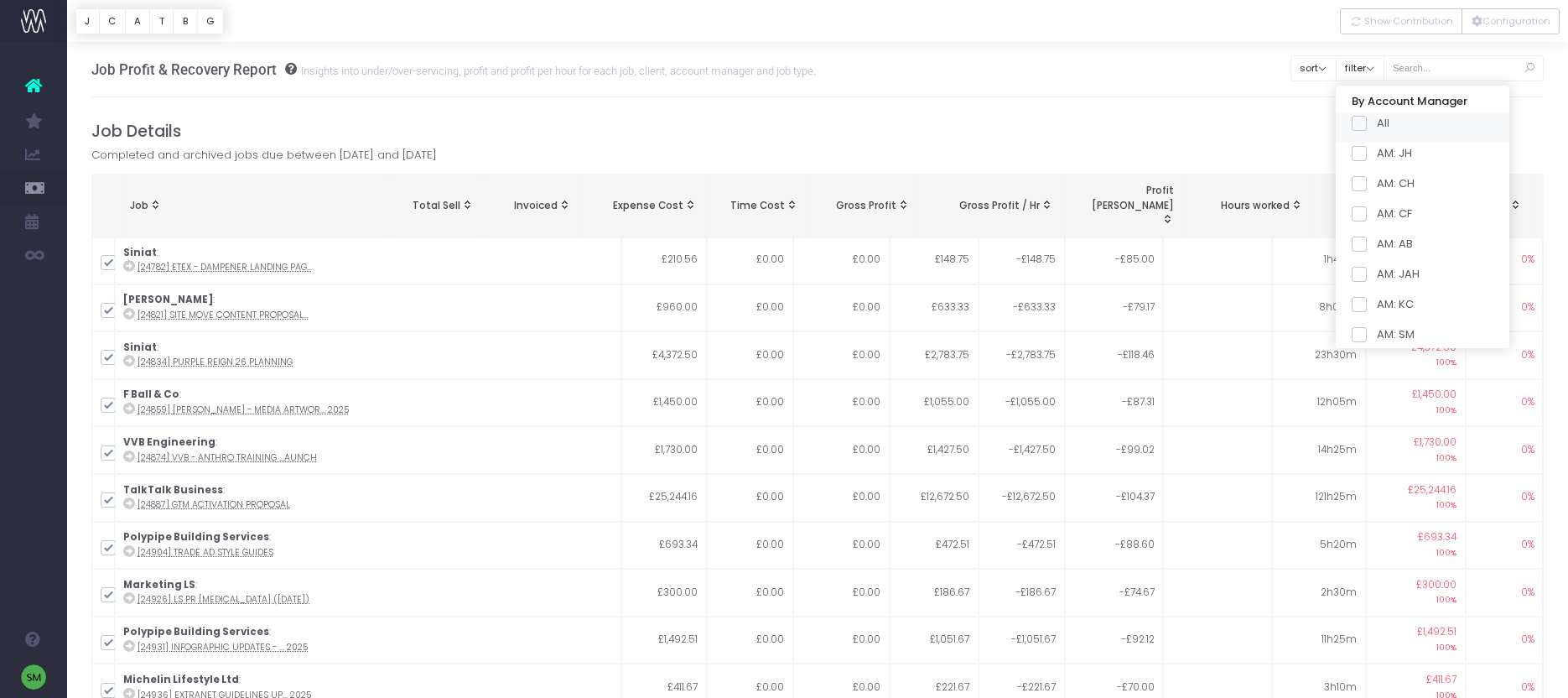
checkbox input "false"
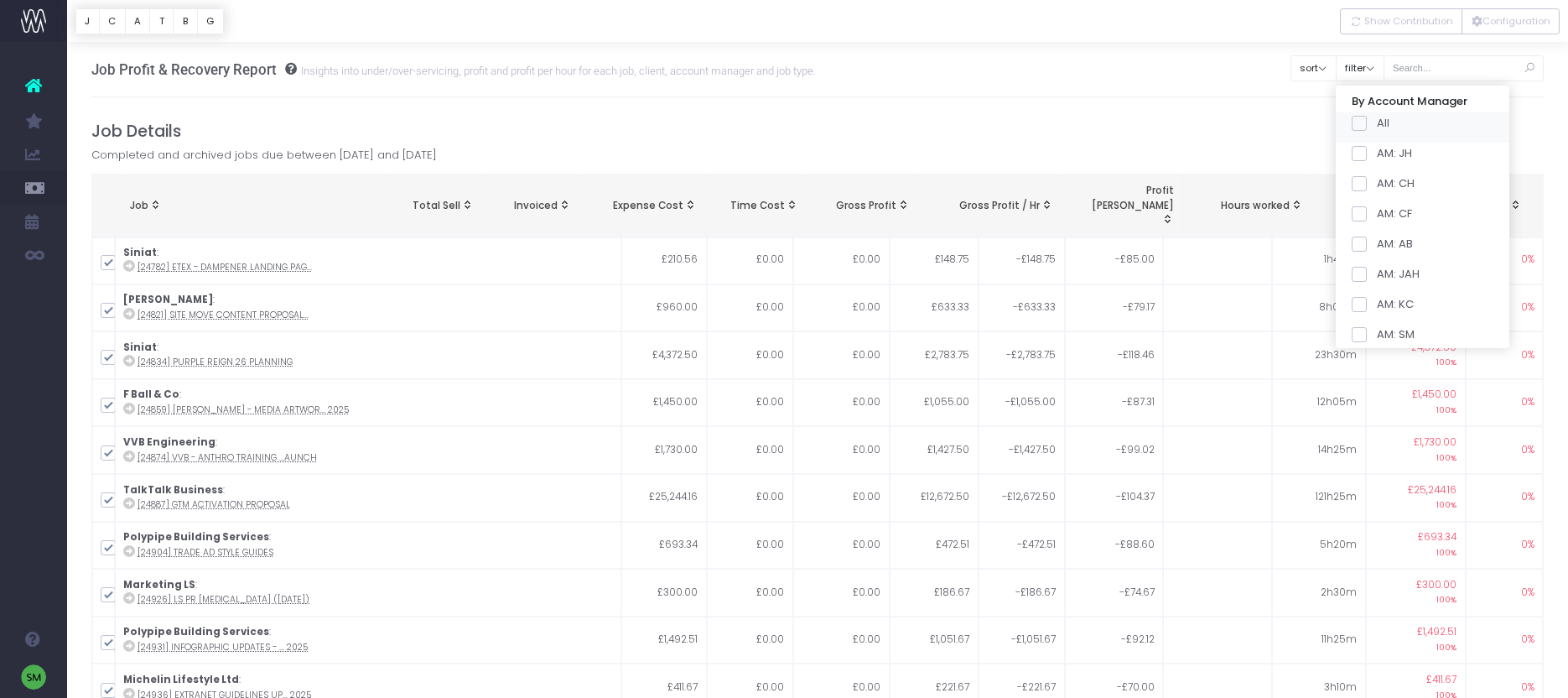
checkbox input "false"
click at [1367, 306] on span at bounding box center [1360, 305] width 15 height 15
click at [1377, 306] on input "AM: KC" at bounding box center [1382, 302] width 11 height 11
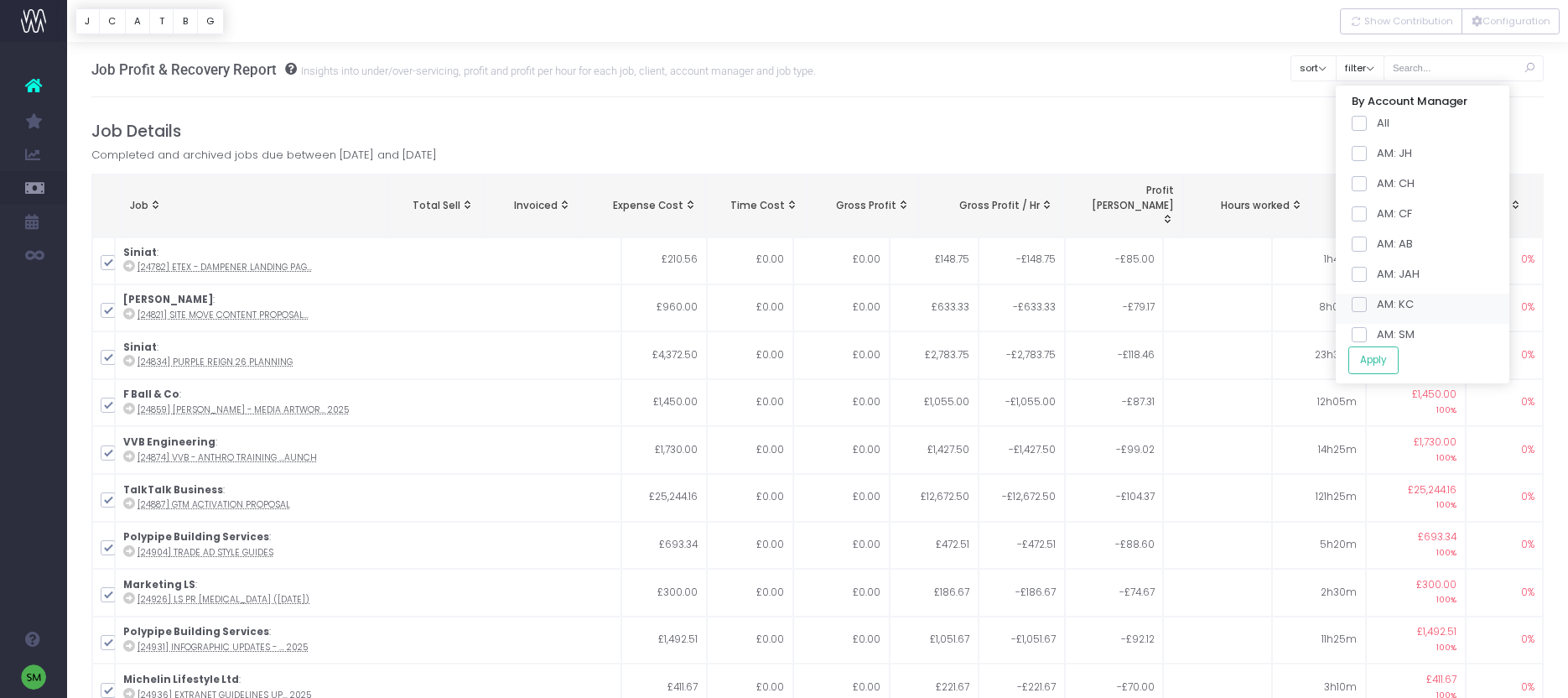
checkbox input "true"
click at [1367, 333] on span at bounding box center [1360, 335] width 15 height 15
click at [1377, 333] on input "AM: SM" at bounding box center [1382, 332] width 11 height 11
checkbox input "true"
click at [1377, 360] on button "Apply" at bounding box center [1374, 361] width 50 height 28
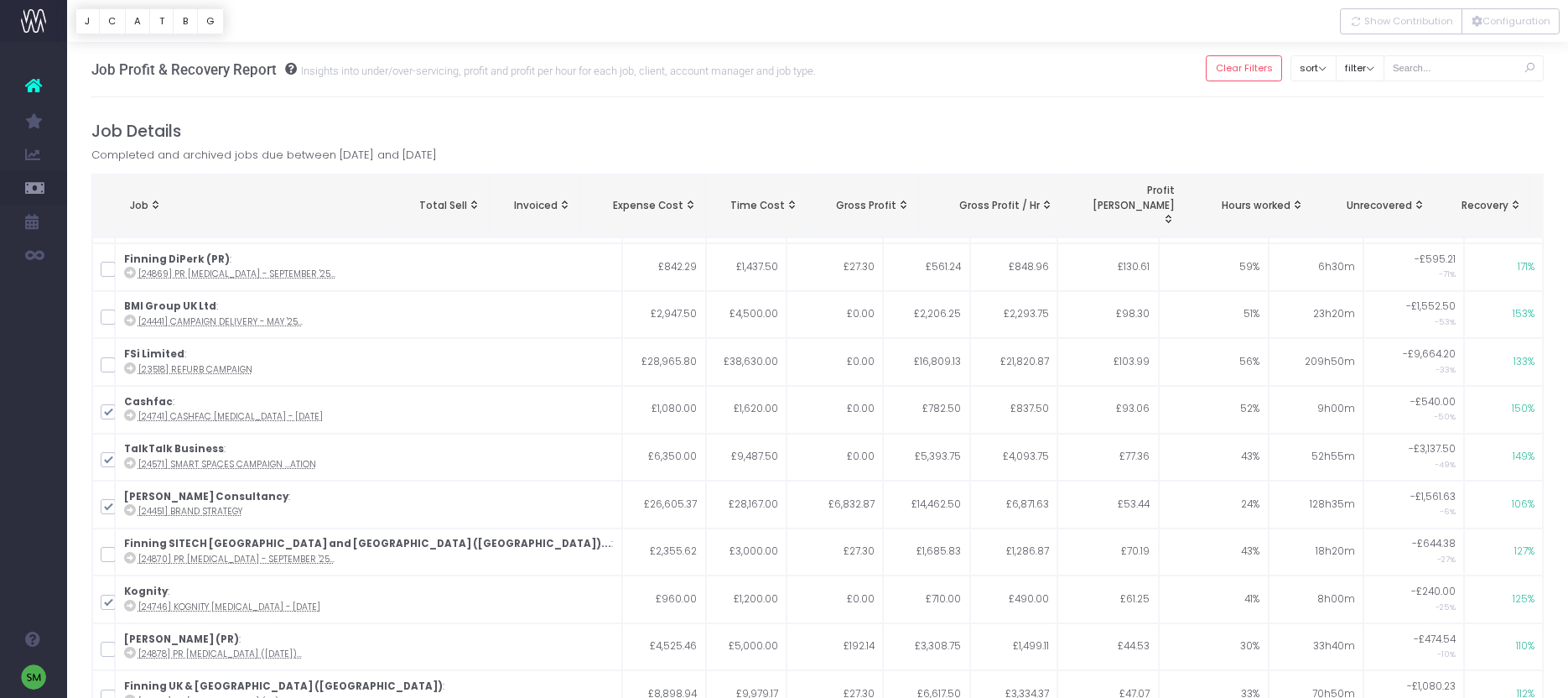
scroll to position [617, 0]
click at [156, 198] on span "Job: activate to sort column ascending" at bounding box center [155, 205] width 13 height 13
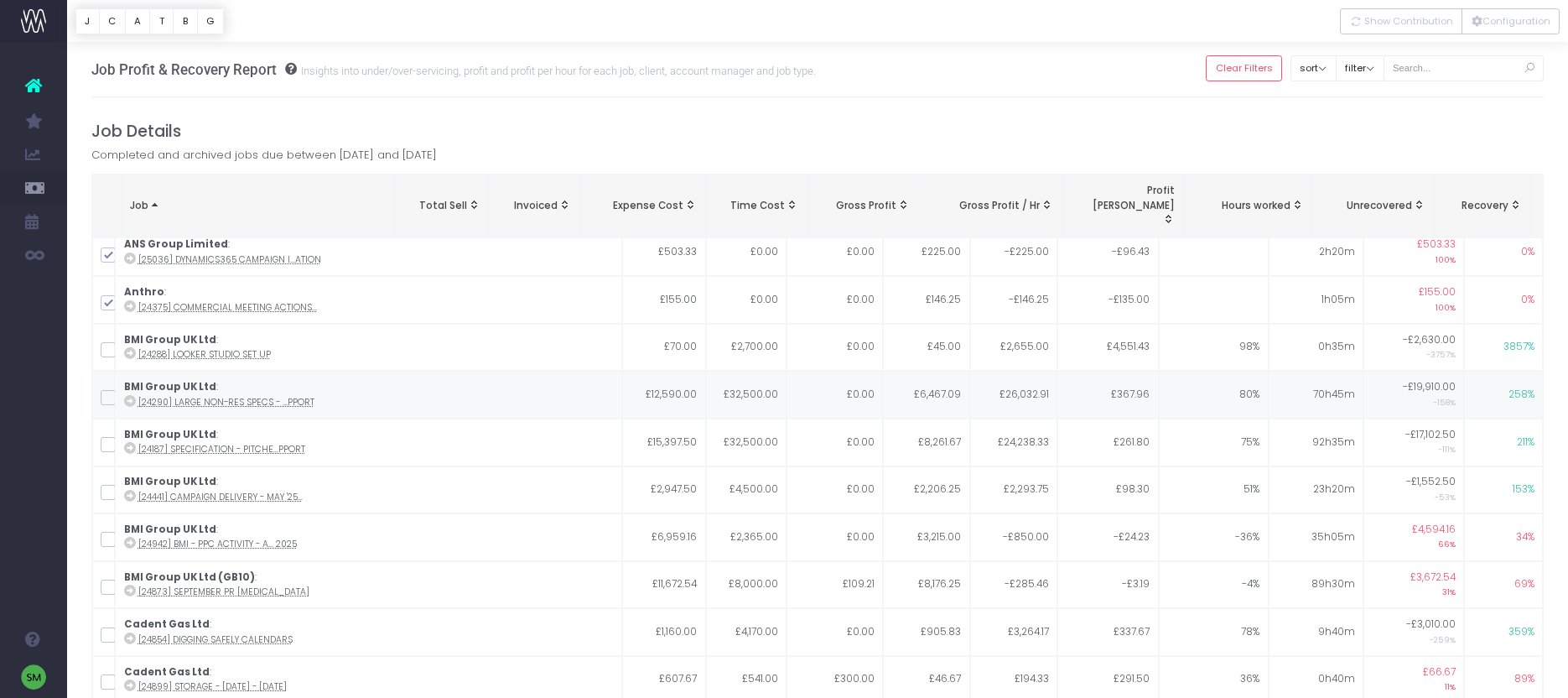
scroll to position [0, 0]
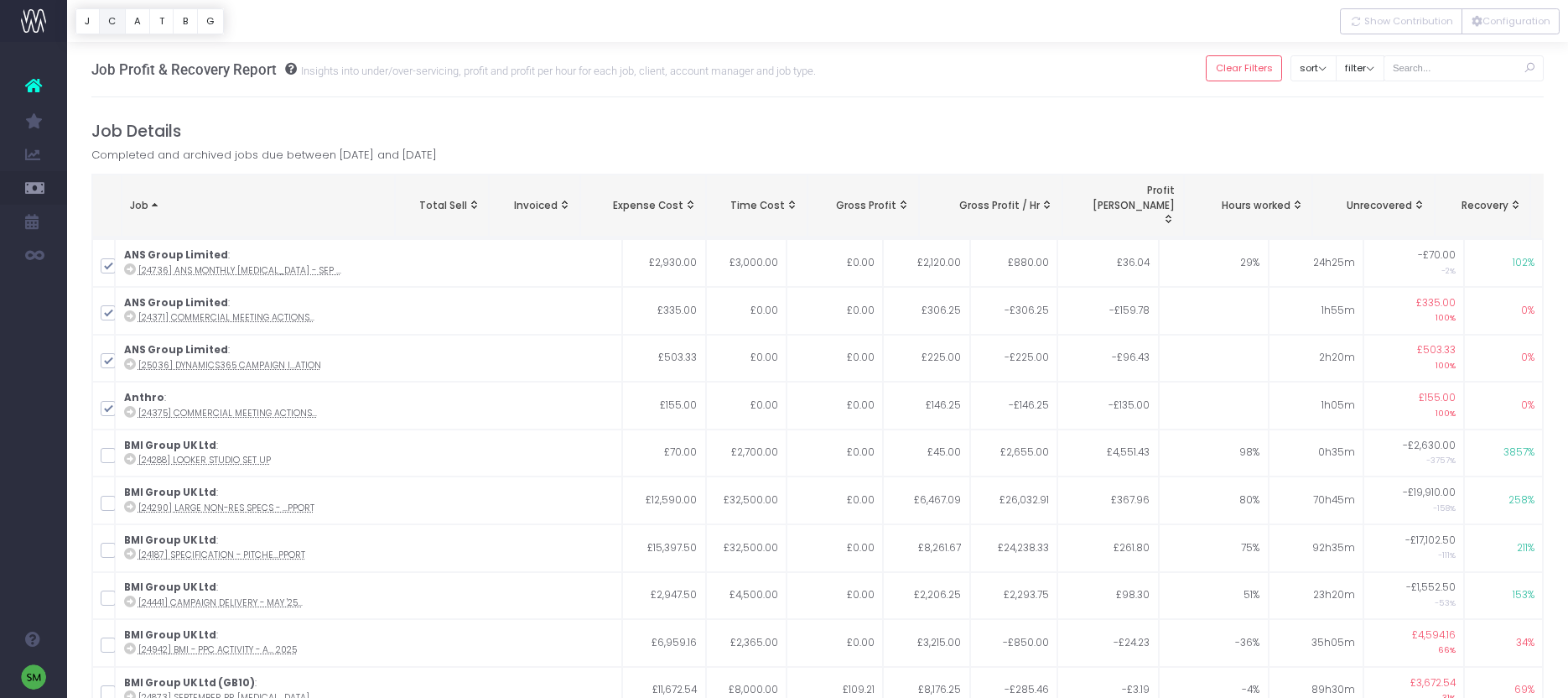
click at [114, 29] on button "C" at bounding box center [112, 21] width 27 height 26
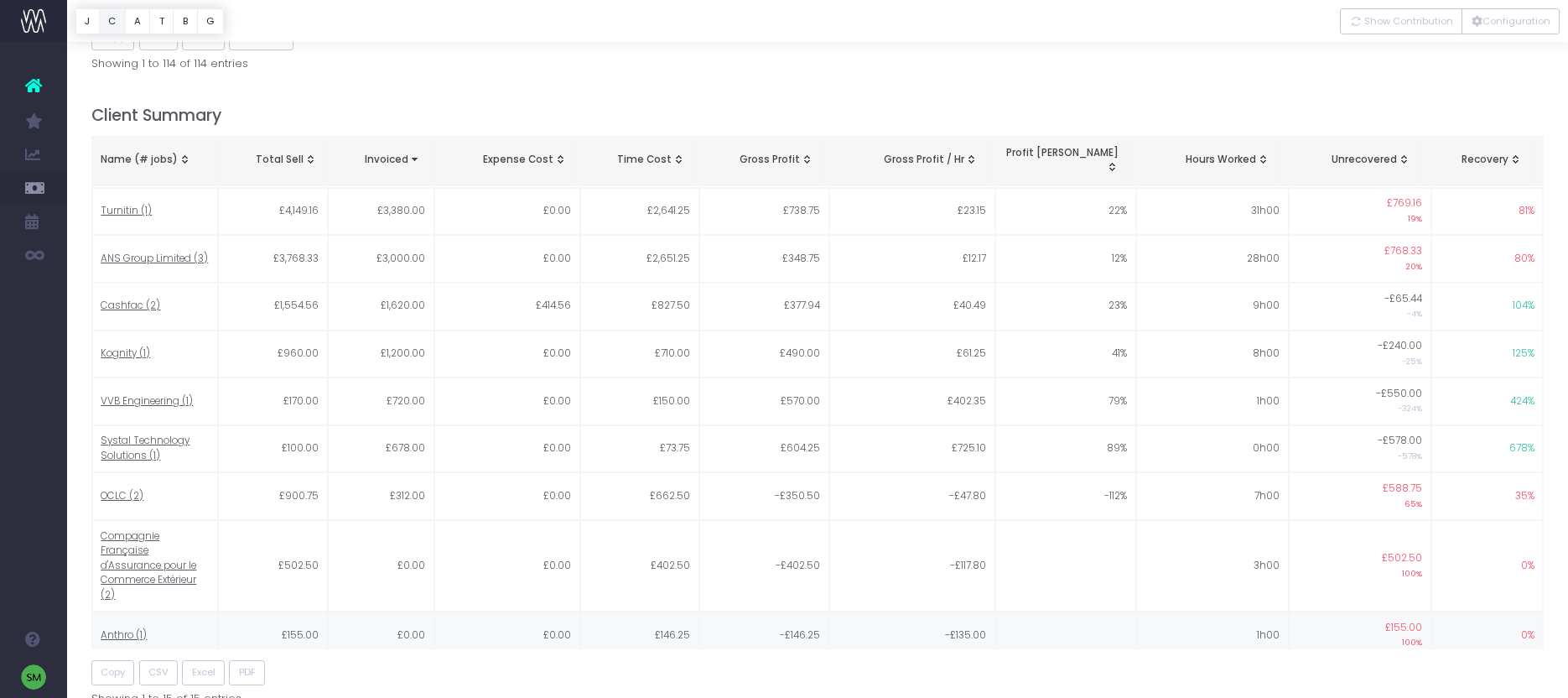
scroll to position [74, 0]
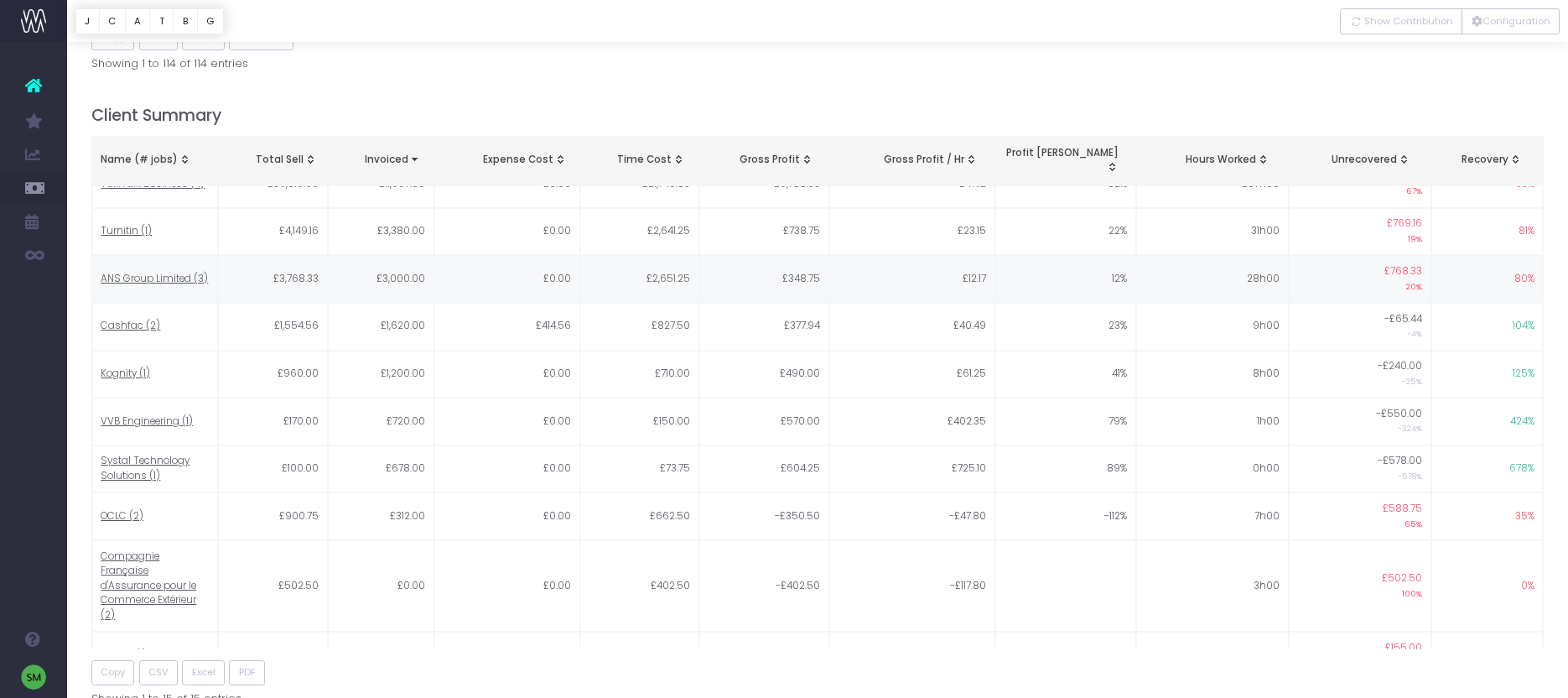
click at [149, 272] on span "ANS Group Limited (3)" at bounding box center [154, 279] width 107 height 15
type input ""ANS Group Limited""
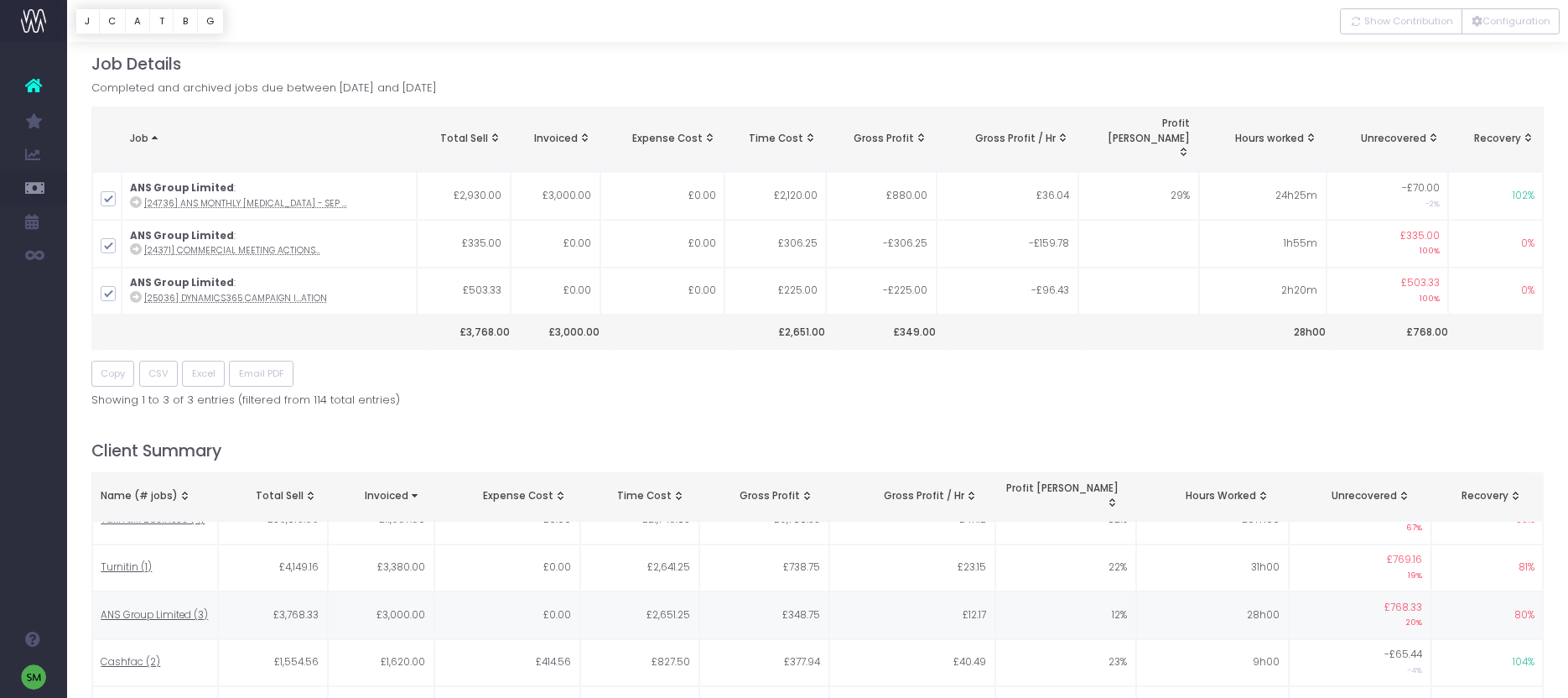
scroll to position [0, 0]
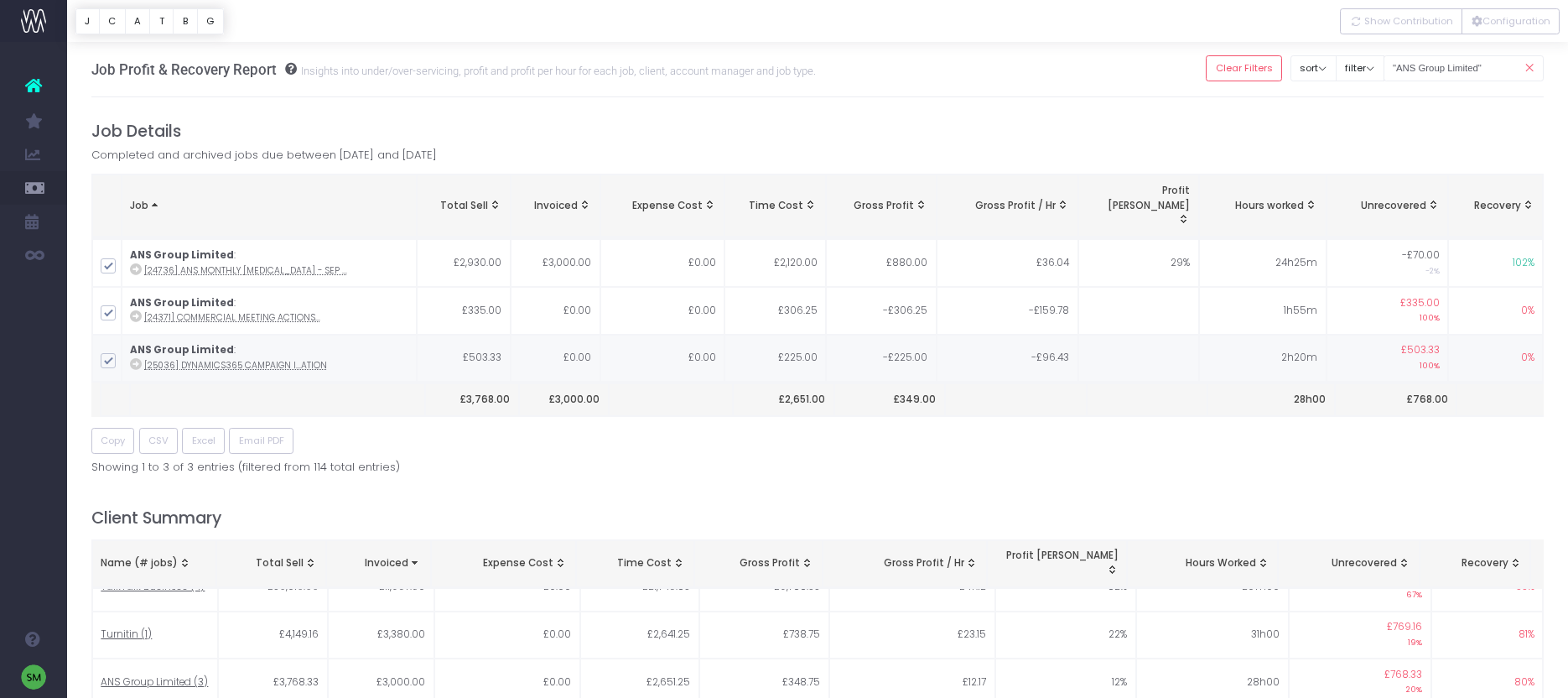
click at [202, 343] on strong "ANS Group Limited" at bounding box center [181, 349] width 104 height 13
click at [227, 359] on abbr "[25036] Dynamics365 campaign i...ation" at bounding box center [235, 364] width 183 height 12
click at [286, 311] on abbr "[24371] Commercial meeting actions..." at bounding box center [232, 317] width 177 height 12
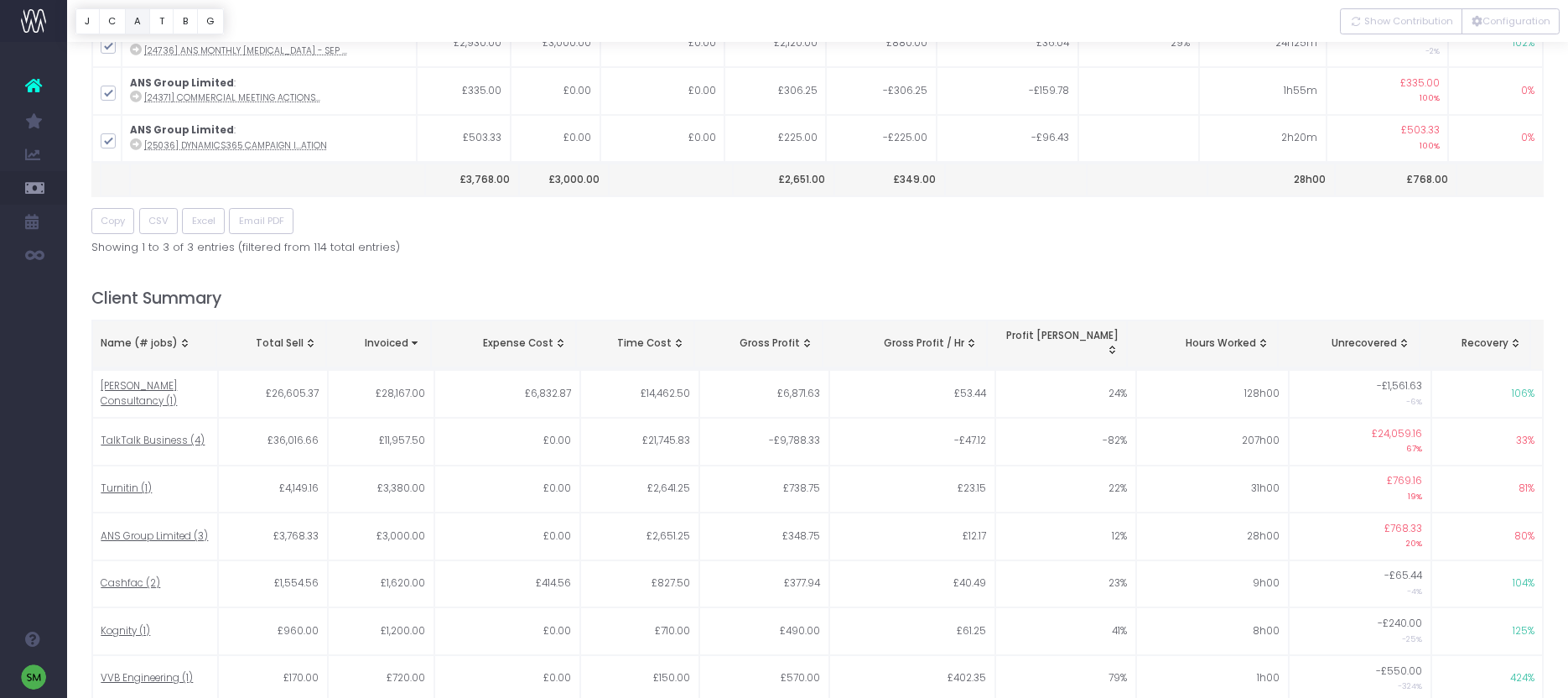
click at [133, 16] on button "A" at bounding box center [138, 21] width 26 height 26
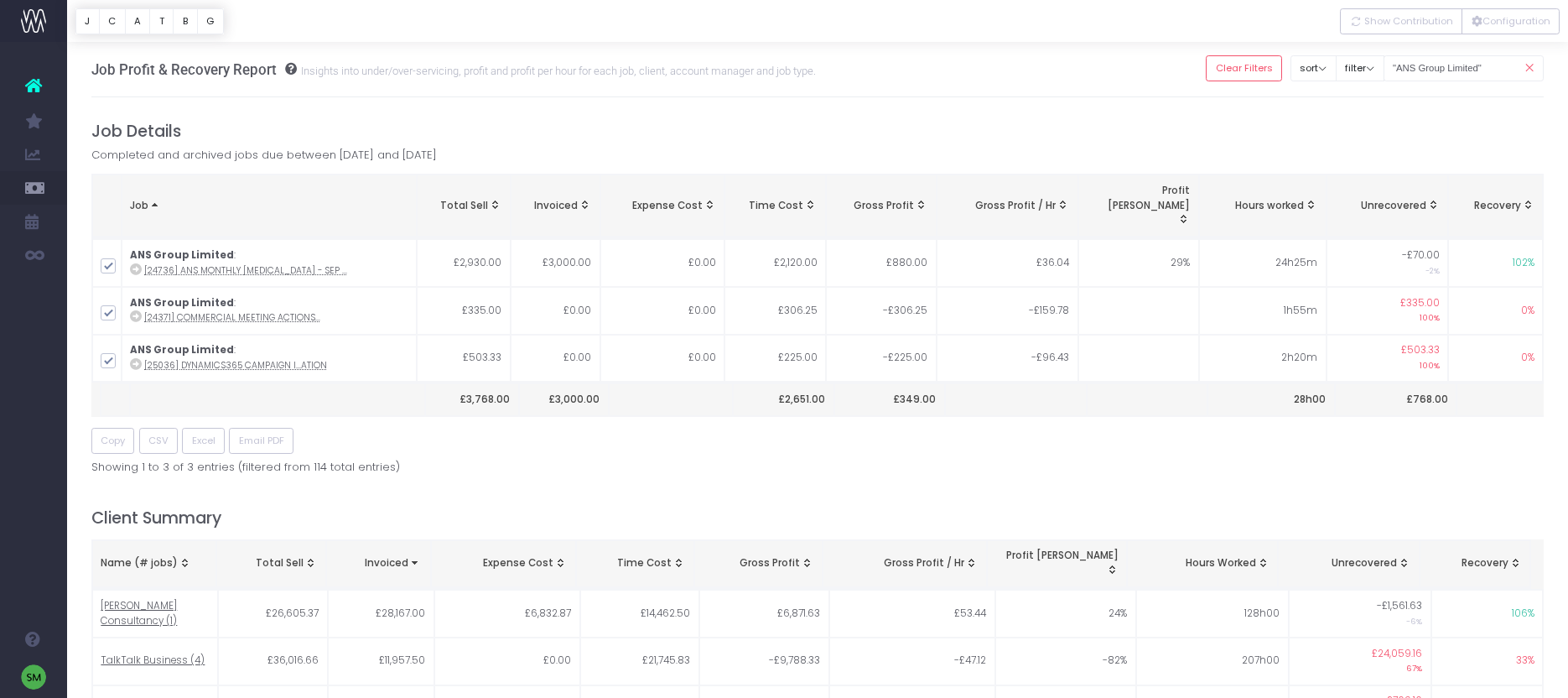
click at [437, 157] on span "Completed and archived jobs due between 1 September 2025 and 30 September 2025" at bounding box center [264, 155] width 346 height 17
click at [1528, 69] on icon at bounding box center [1529, 68] width 29 height 35
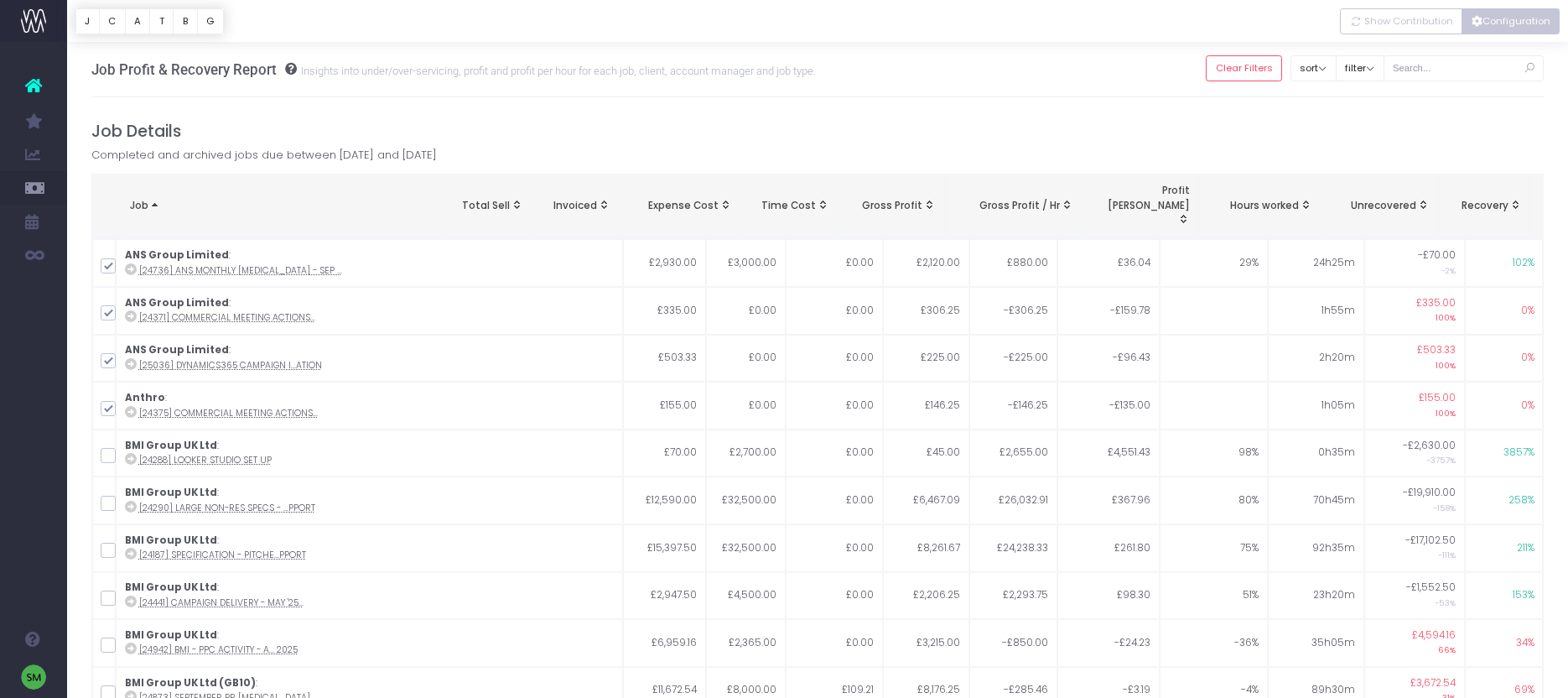
click at [1494, 22] on button "Configuration" at bounding box center [1510, 21] width 98 height 26
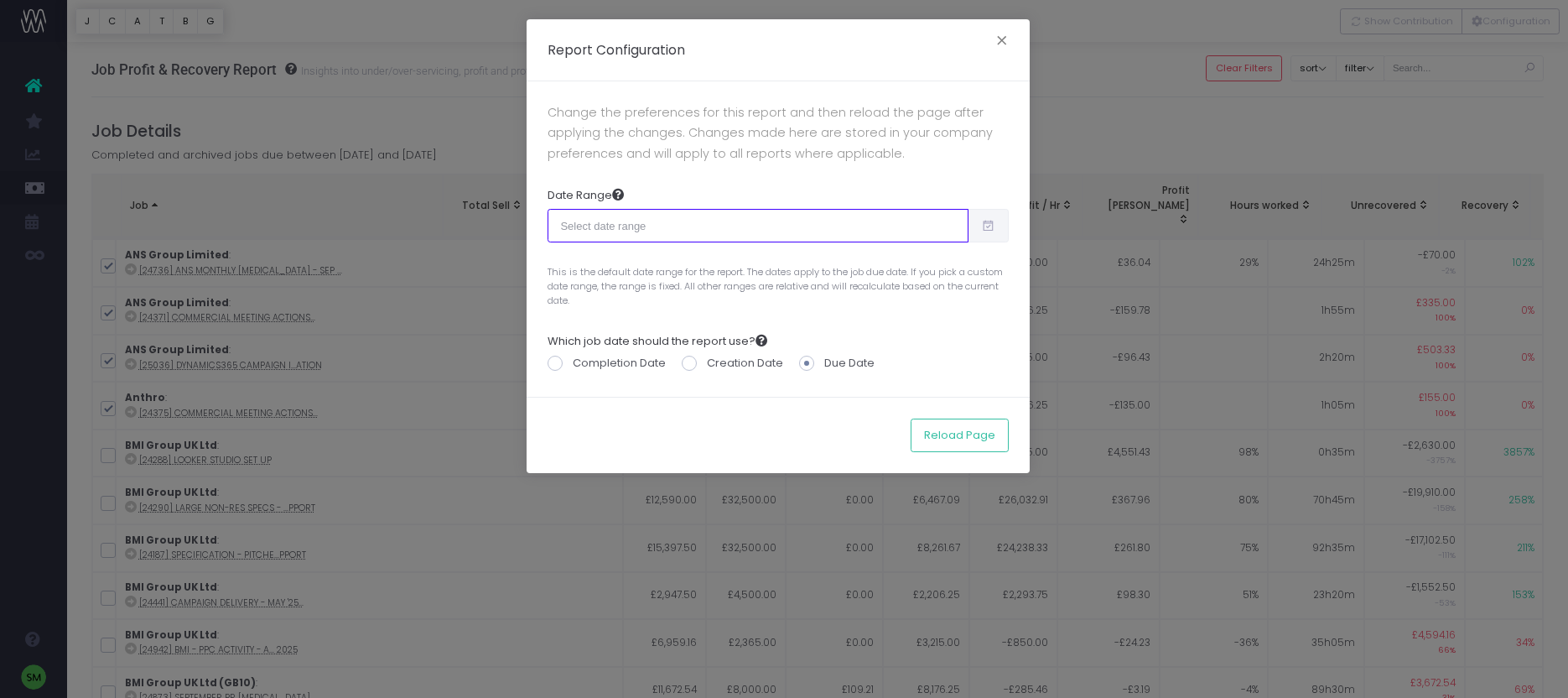
click at [808, 215] on input "text" at bounding box center [757, 226] width 421 height 34
type input "09-05-2025"
type input "10-04-2025"
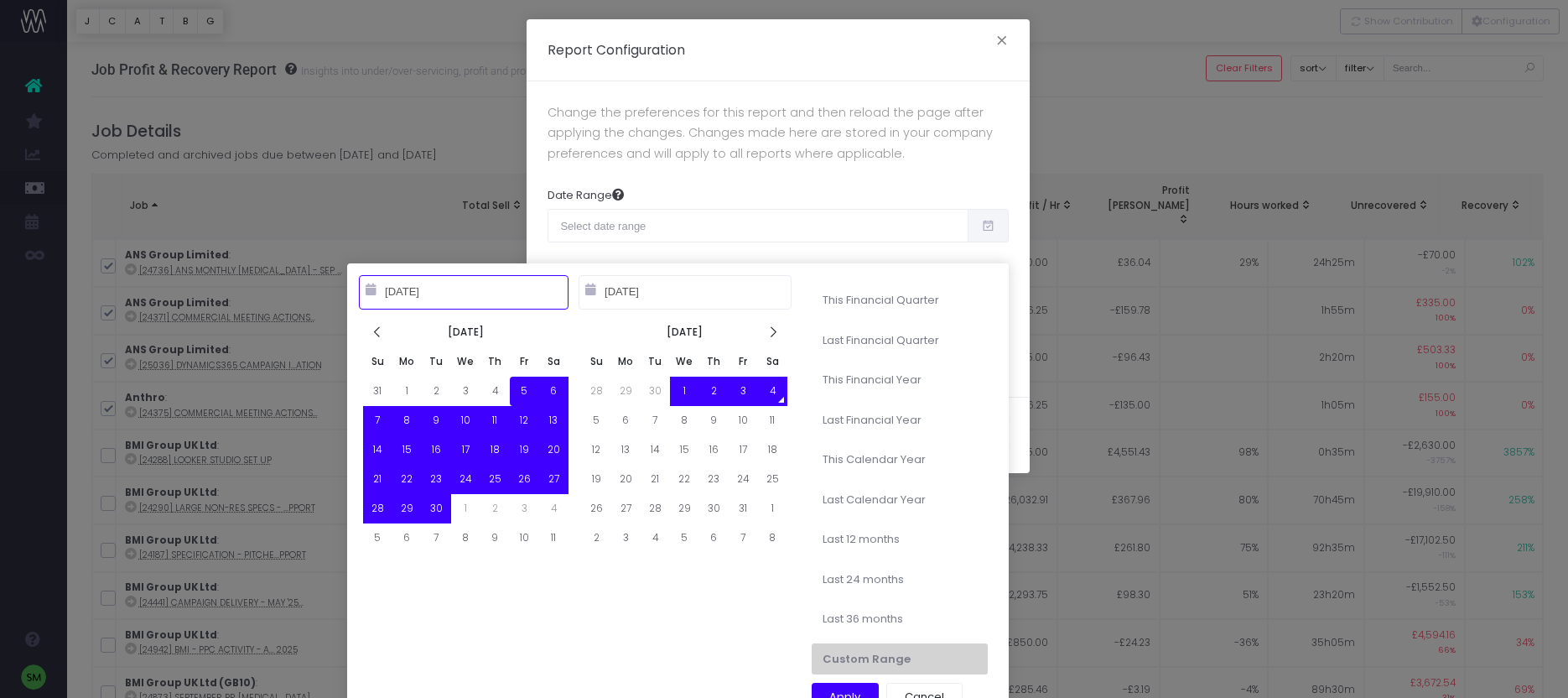
click at [473, 291] on input "09-05-2025" at bounding box center [463, 292] width 209 height 34
type input "10-04-2023"
type input "10-03-2025"
type input "10-04-2022"
type input "10-03-2025"
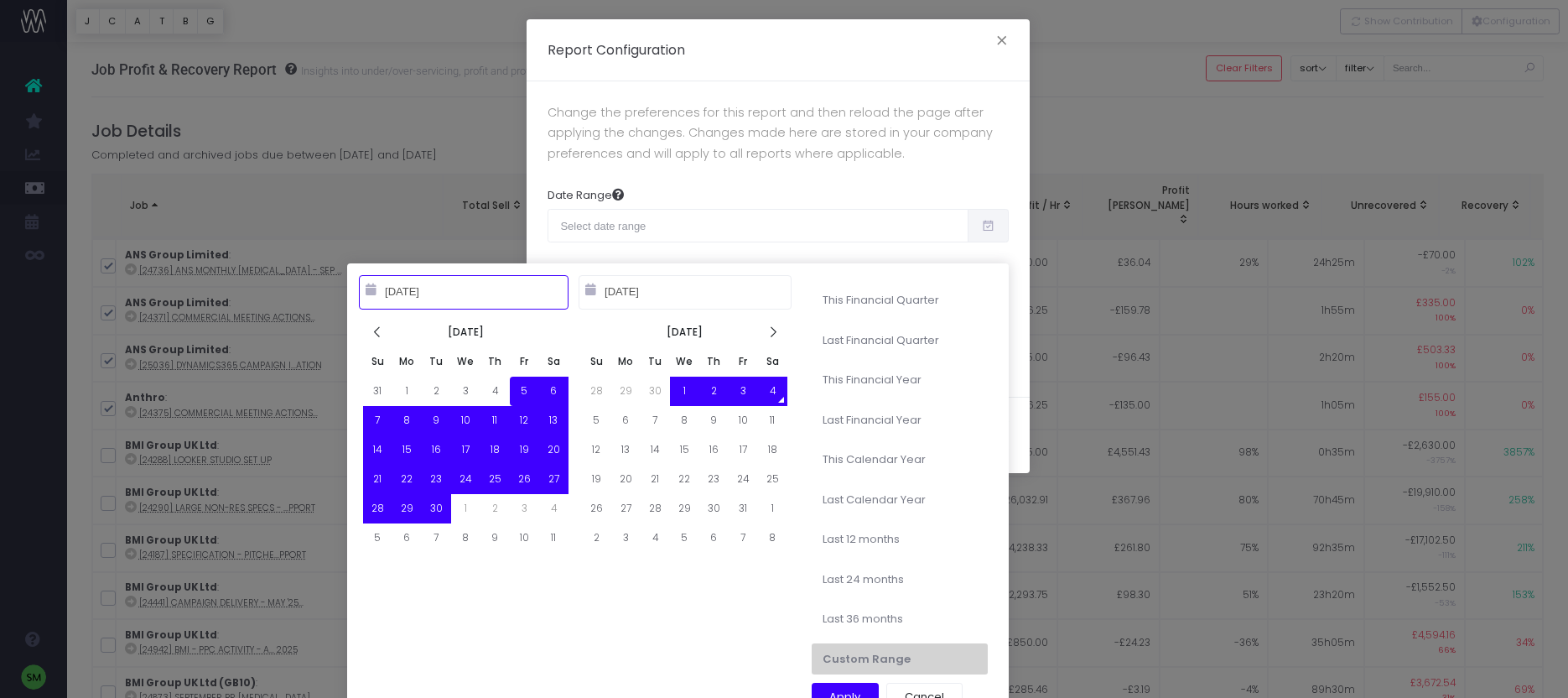
type input "09-05-2025"
type input "10-04-2025"
type input "10-04-2022"
type input "10-03-2025"
type input "09-05-2025"
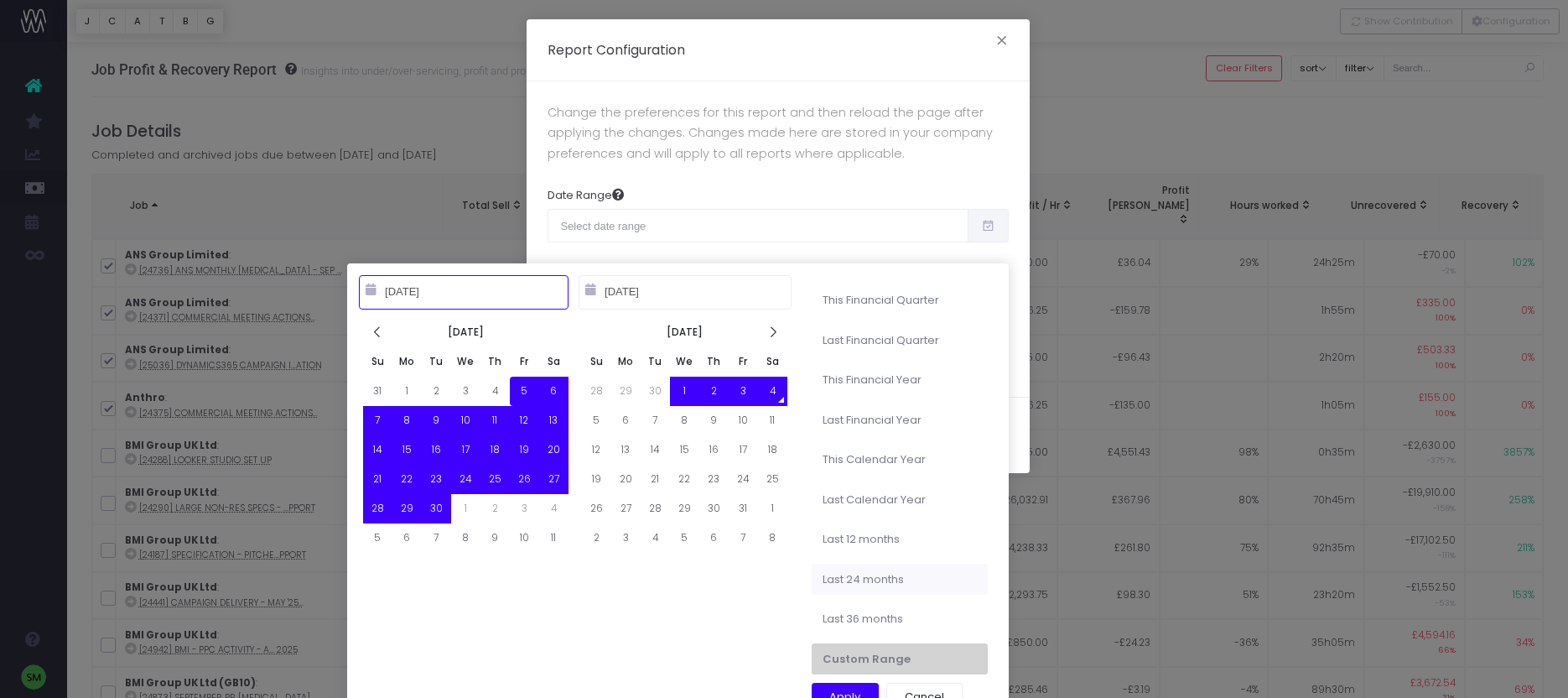
type input "10-04-2025"
type input "10-04-2023"
type input "10-03-2025"
type input "09-05-2025"
type input "10-04-2025"
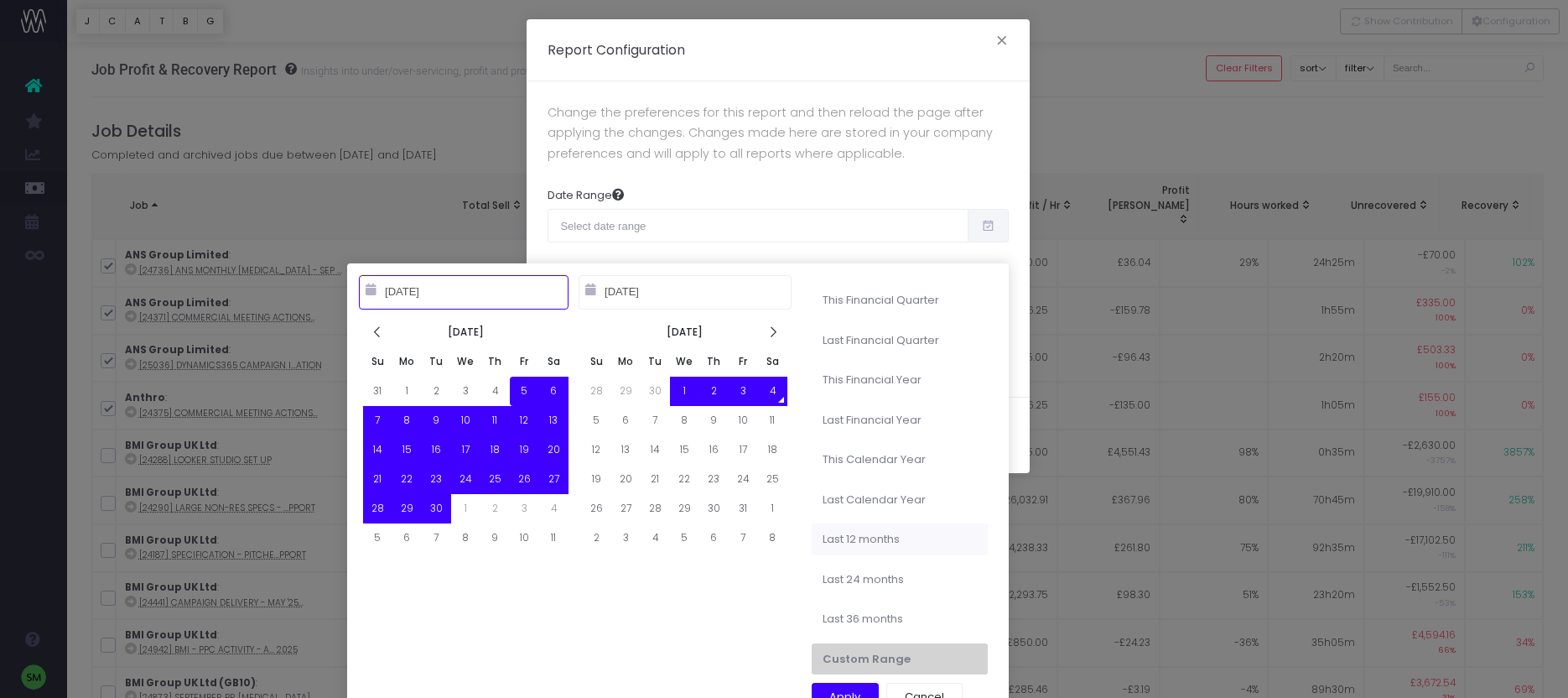
type input "10-04-2024"
type input "10-03-2025"
click at [889, 538] on li "Last 12 months" at bounding box center [899, 539] width 177 height 32
type input "Oct 4th 2024 – Oct 3rd 2025"
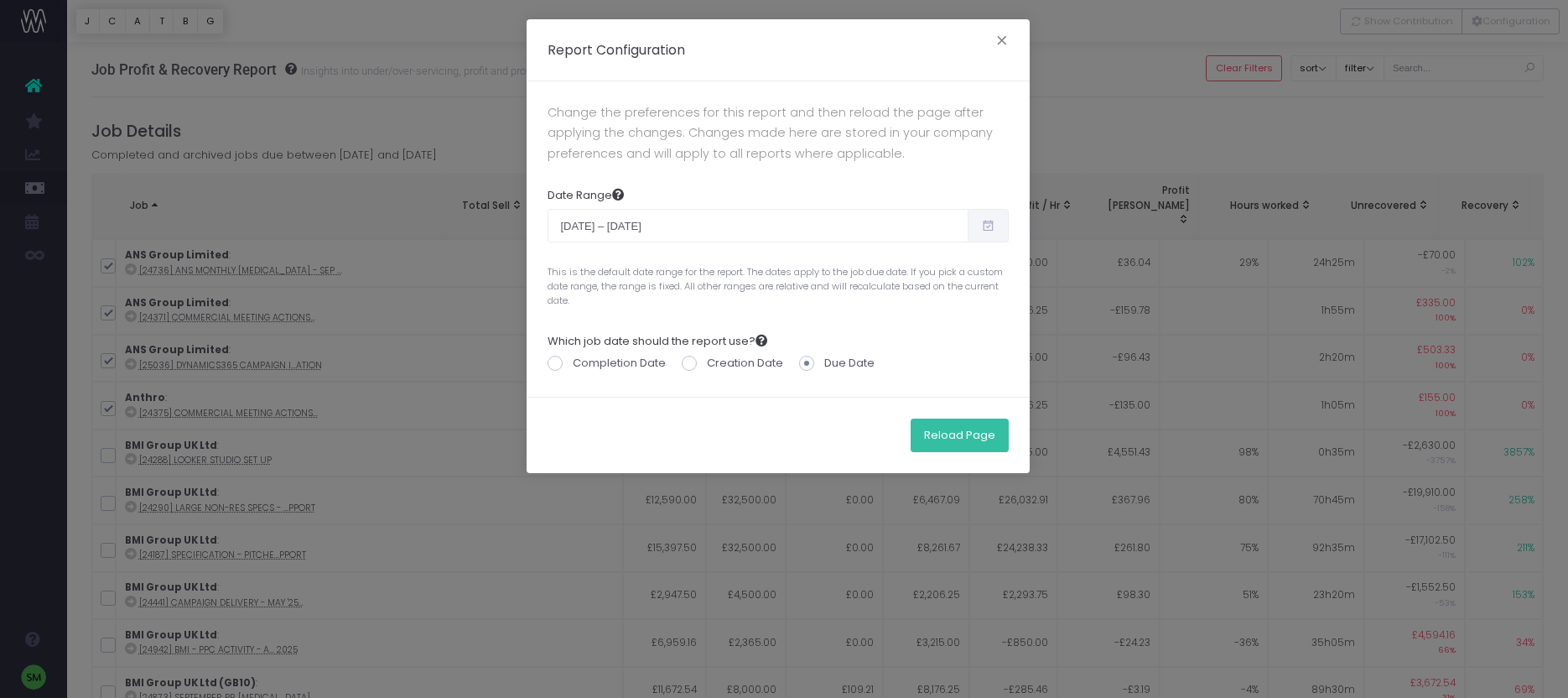
click at [954, 438] on button "Reload Page" at bounding box center [959, 435] width 98 height 34
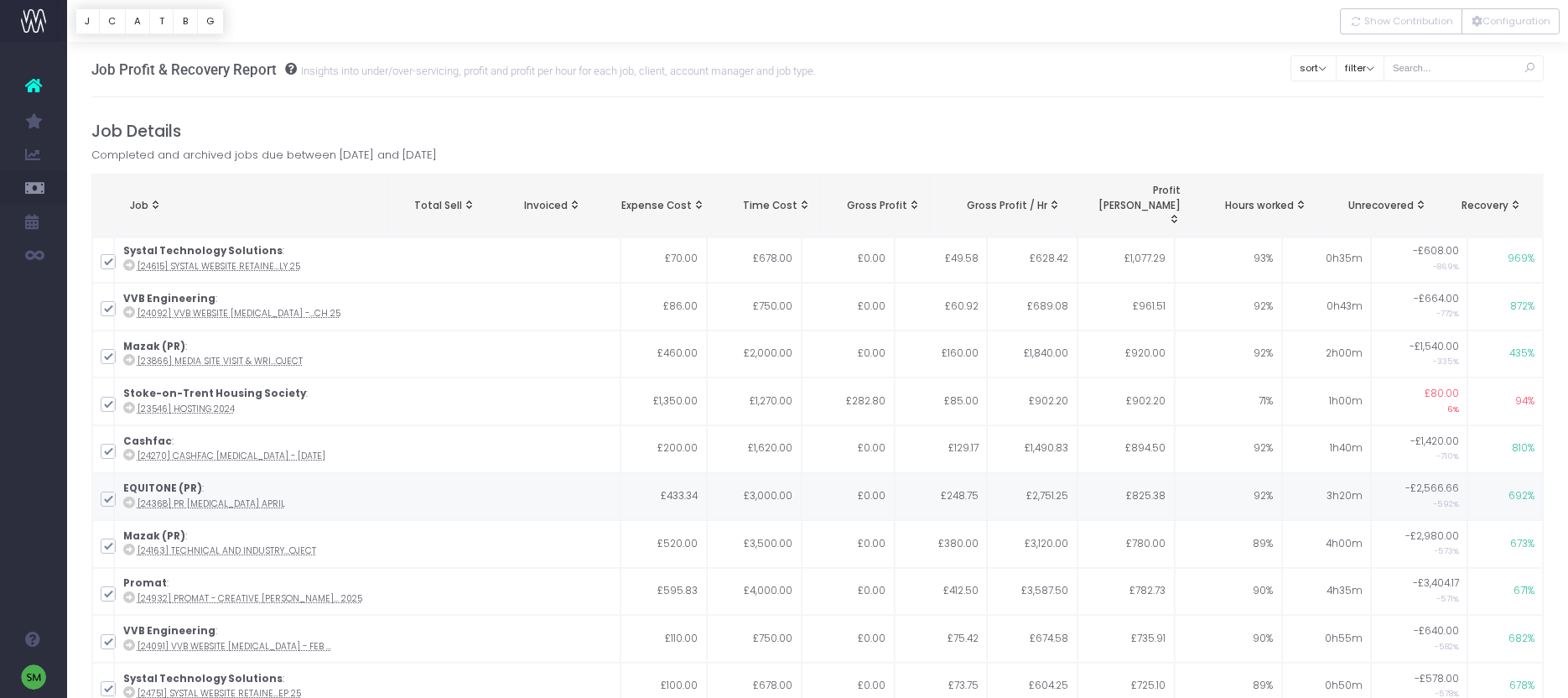
scroll to position [2933, 0]
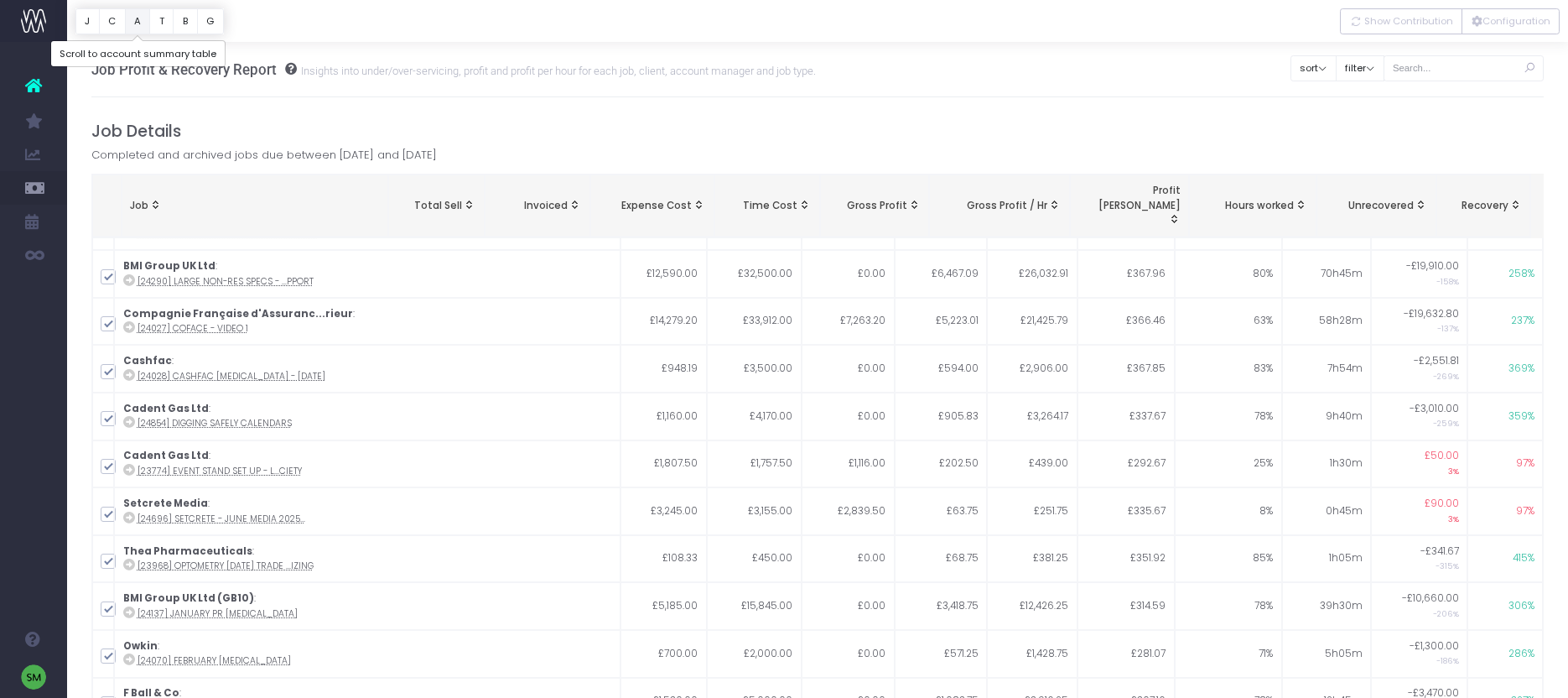
click at [134, 28] on button "A" at bounding box center [138, 21] width 26 height 26
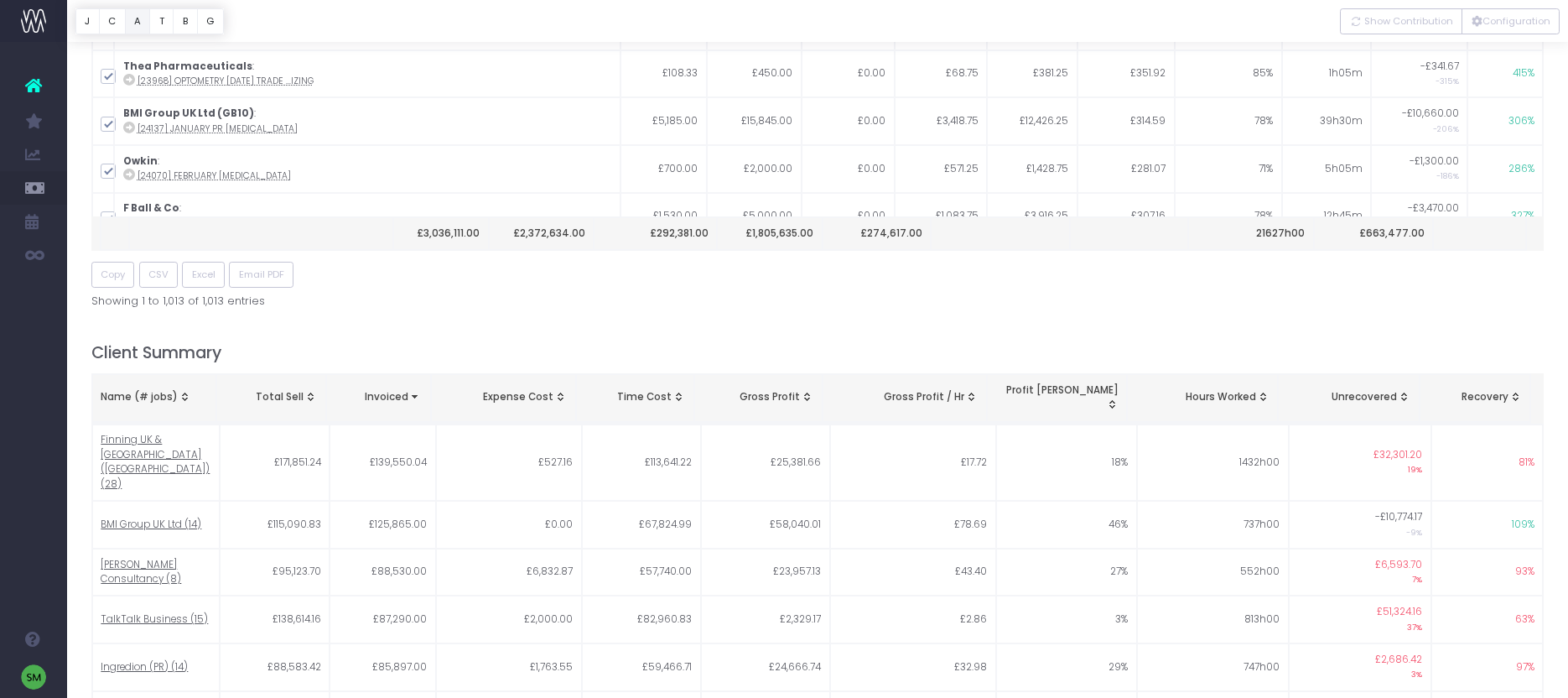
scroll to position [257, 0]
